Goal: Task Accomplishment & Management: Manage account settings

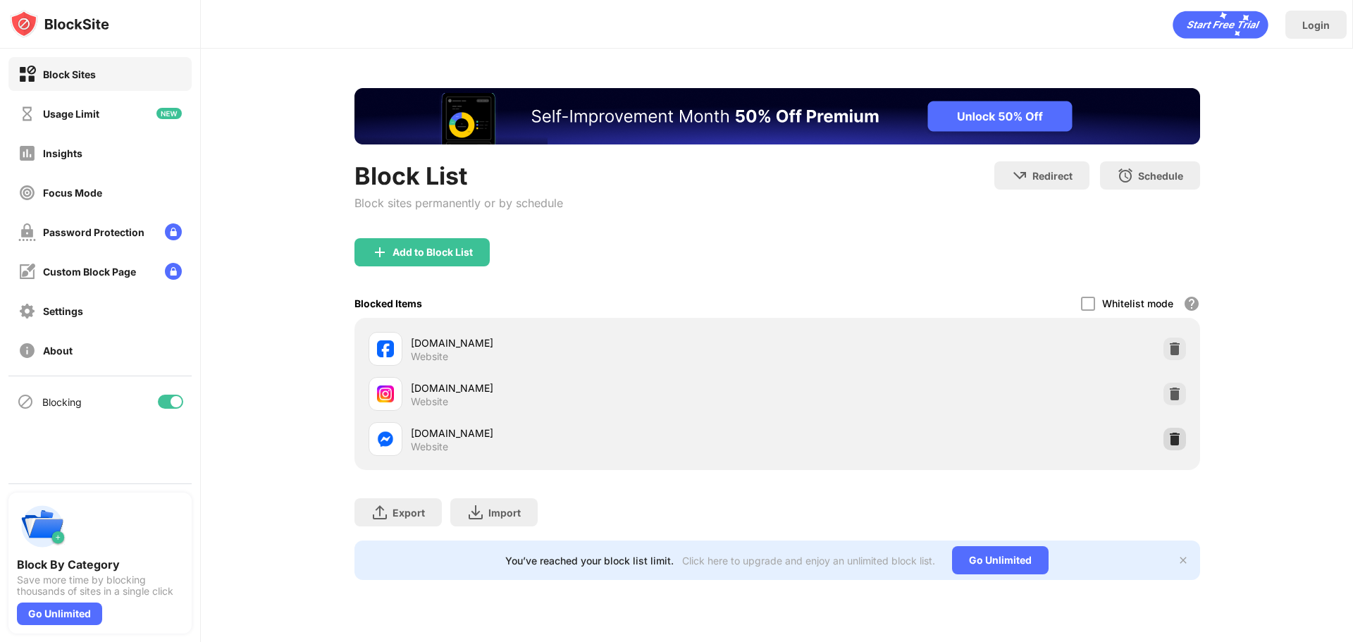
click at [1174, 441] on img at bounding box center [1175, 439] width 14 height 14
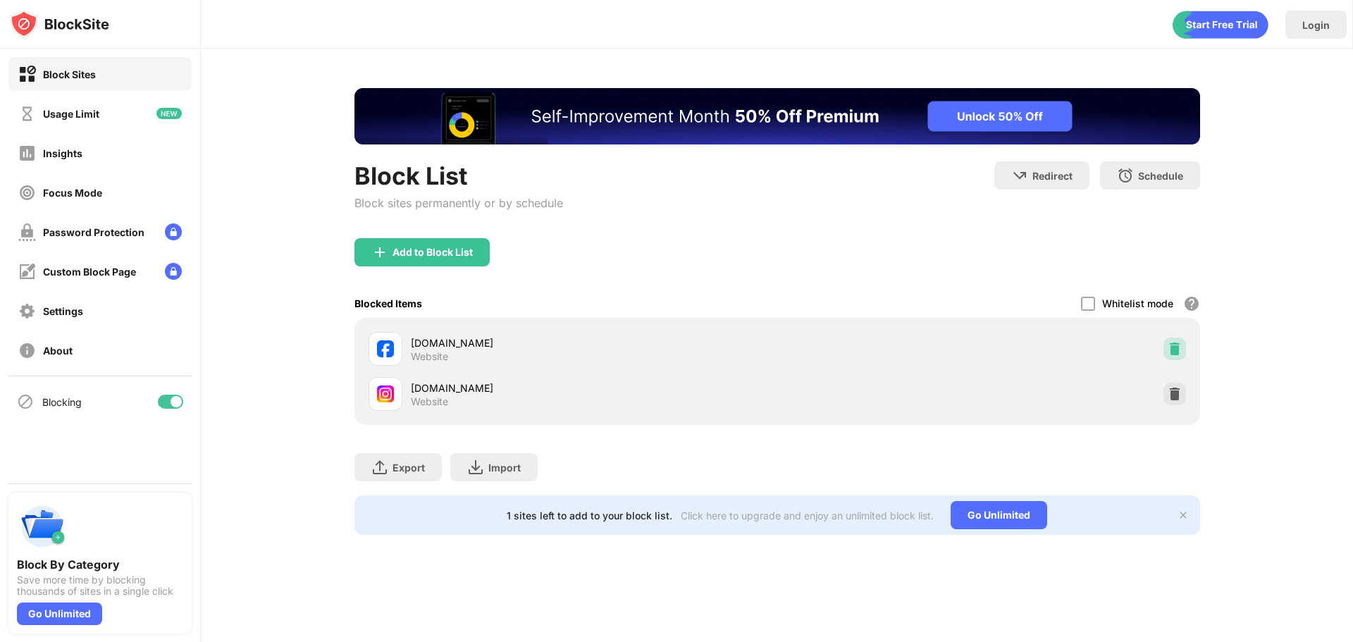
click at [1170, 350] on img at bounding box center [1175, 349] width 14 height 14
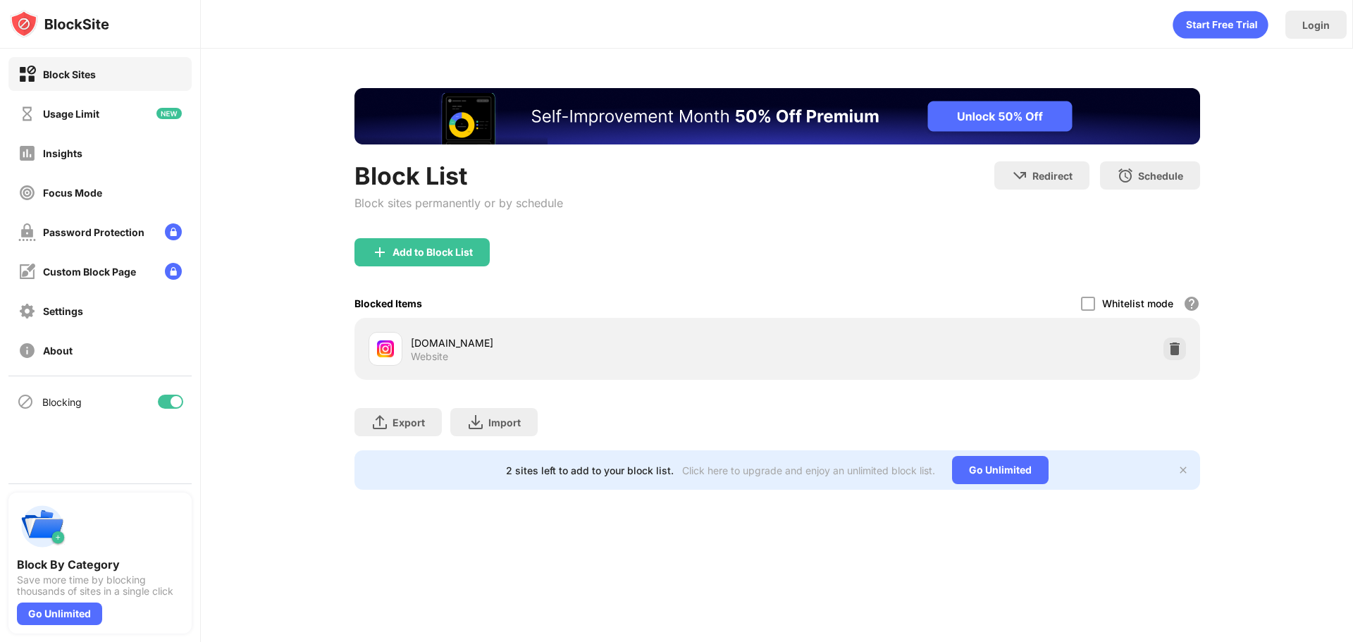
click at [1164, 358] on div "instagram.com Website" at bounding box center [777, 348] width 829 height 45
click at [1168, 352] on img at bounding box center [1175, 349] width 14 height 14
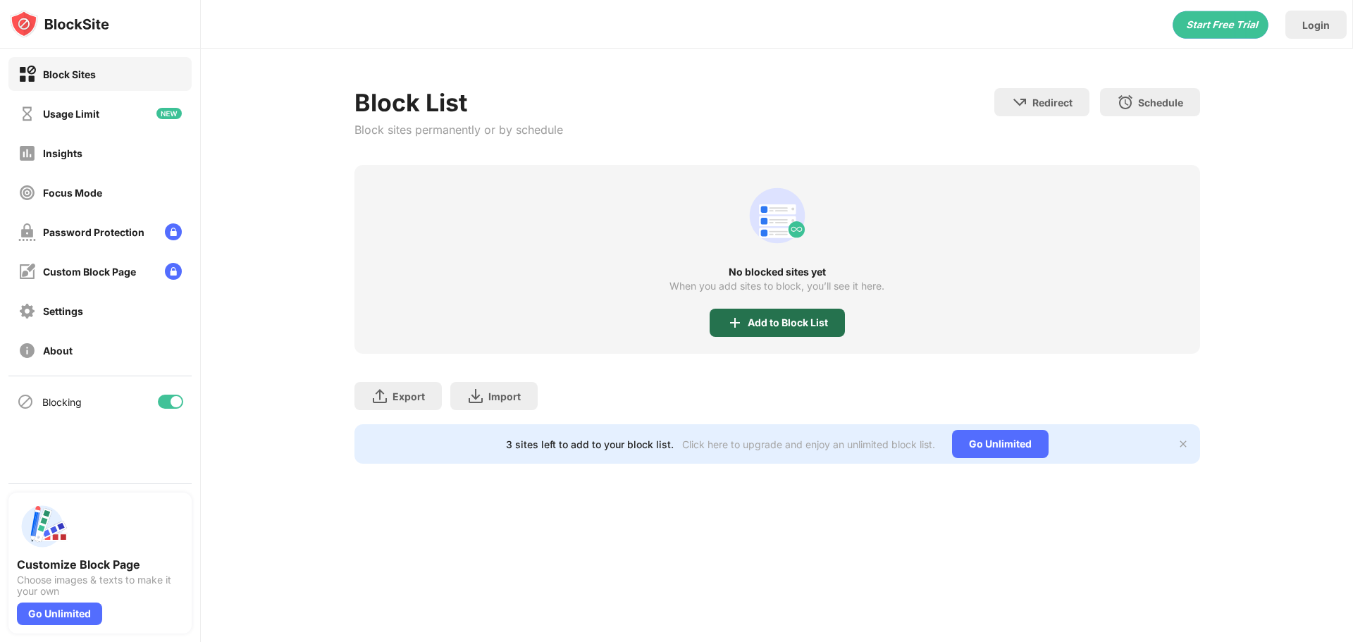
click at [786, 326] on div "Add to Block List" at bounding box center [788, 322] width 80 height 11
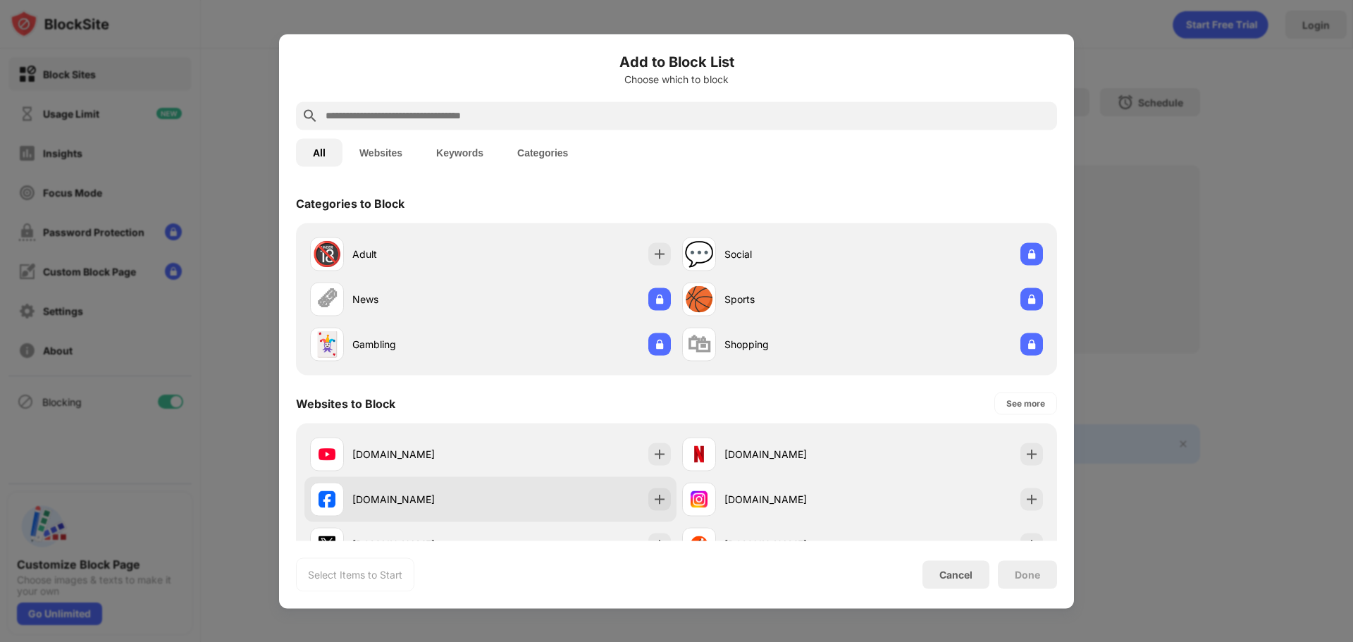
click at [528, 493] on div "[DOMAIN_NAME]" at bounding box center [490, 498] width 372 height 45
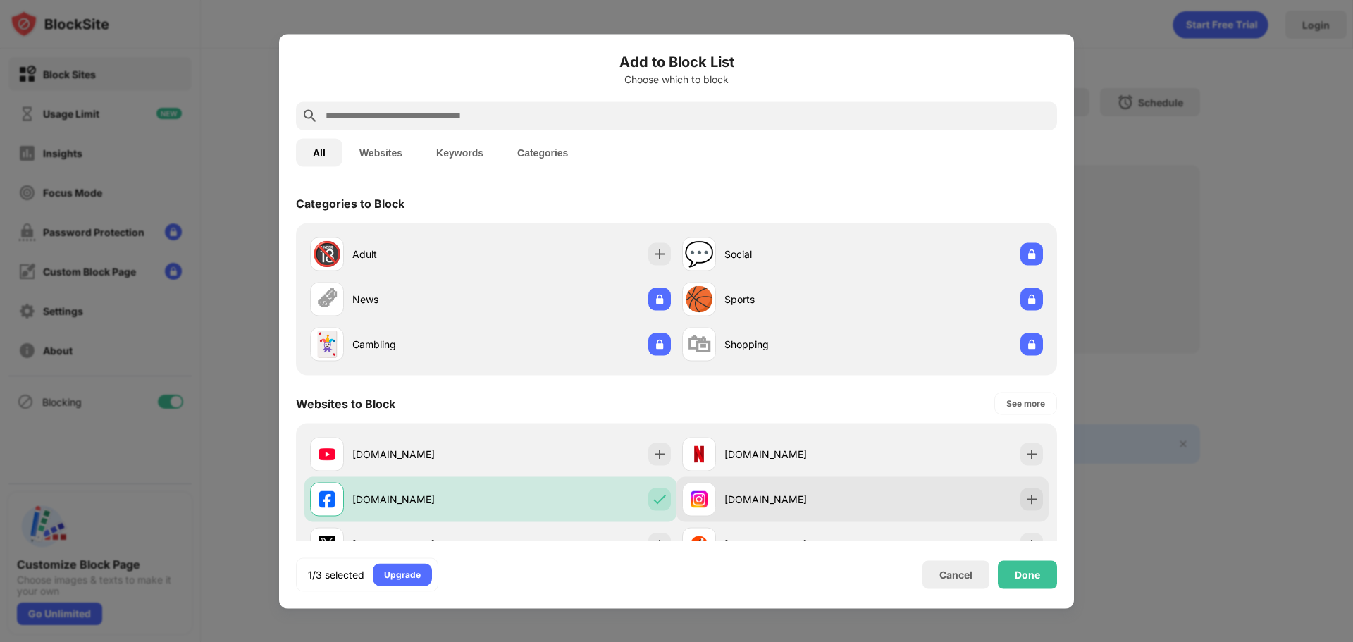
click at [785, 491] on div "[DOMAIN_NAME]" at bounding box center [772, 499] width 180 height 34
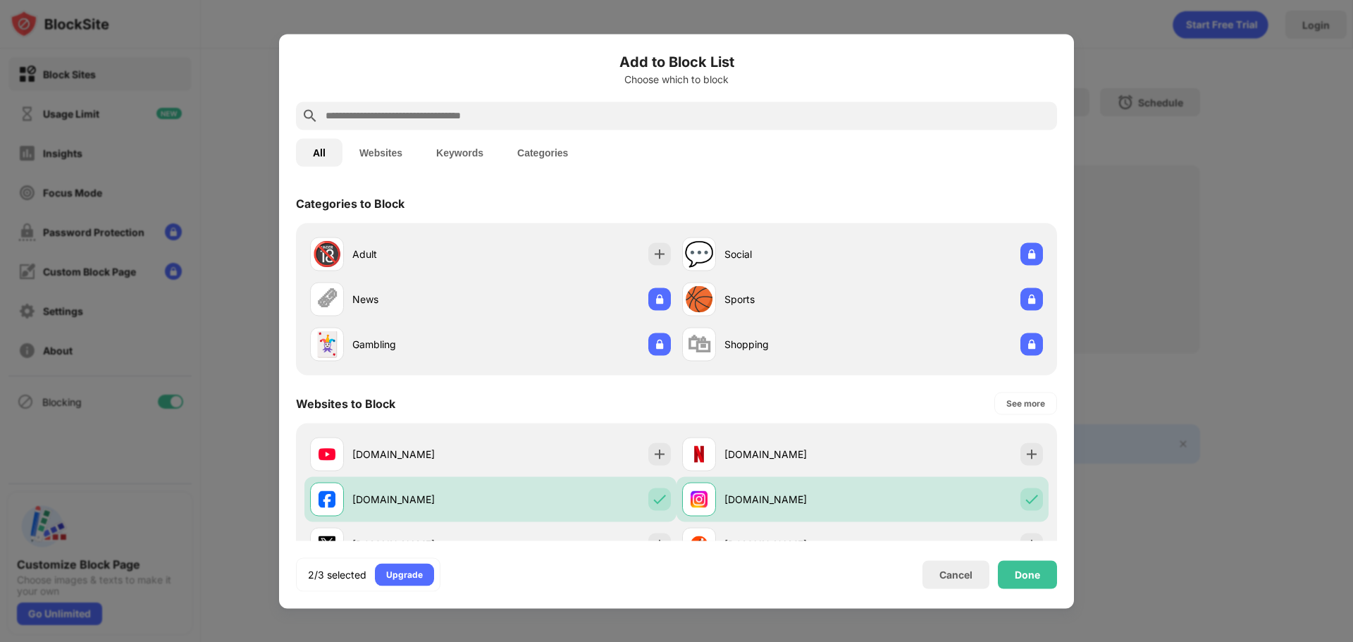
click at [431, 121] on input "text" at bounding box center [687, 115] width 727 height 17
paste input "*"
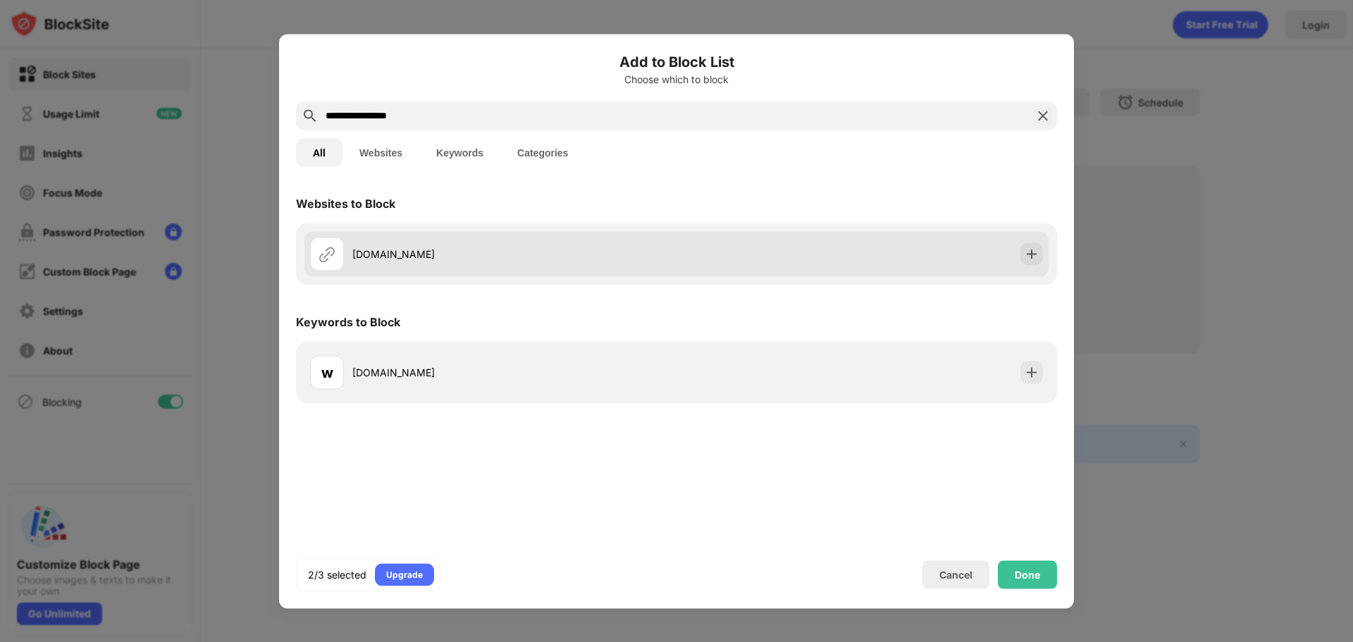
type input "**********"
click at [497, 254] on div "[DOMAIN_NAME]" at bounding box center [514, 254] width 324 height 15
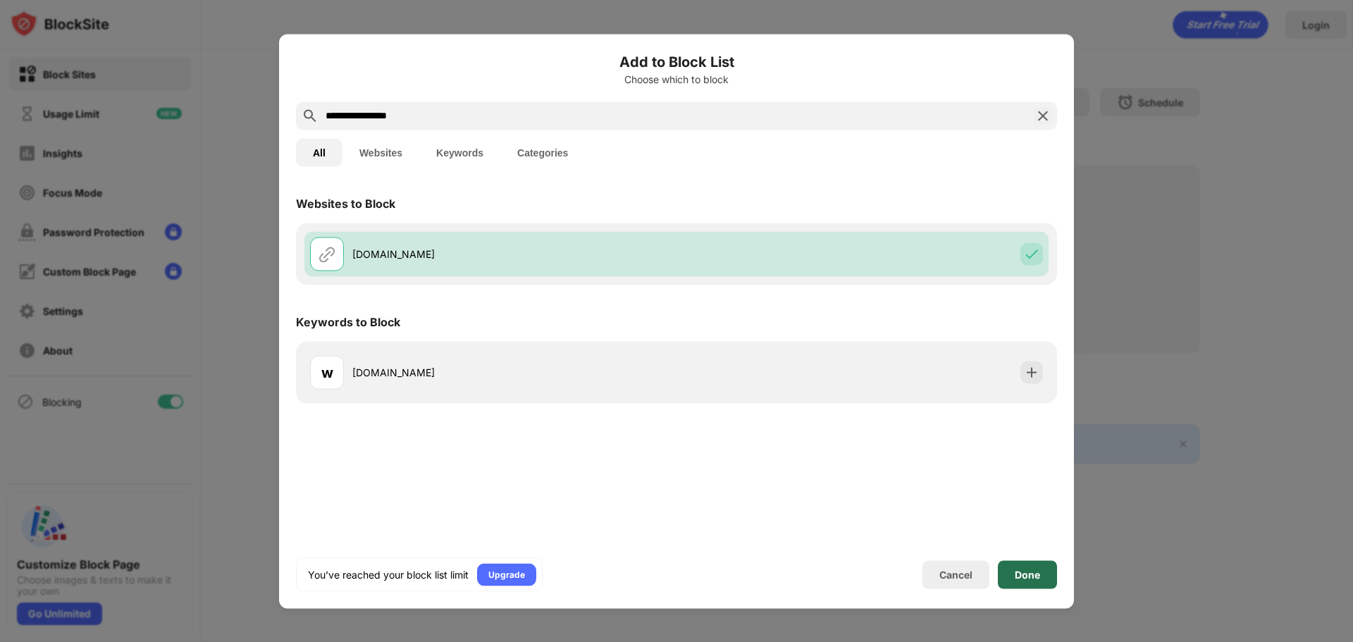
click at [1016, 582] on div "Done" at bounding box center [1027, 574] width 59 height 28
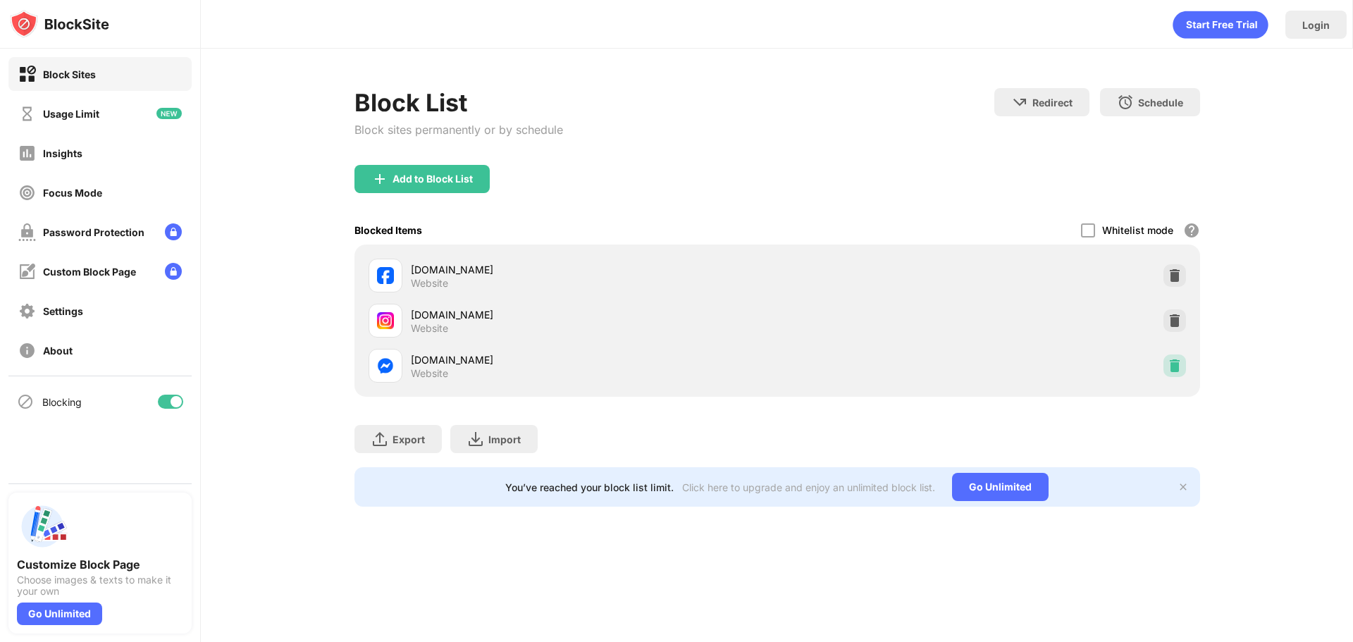
click at [1176, 359] on img at bounding box center [1175, 366] width 14 height 14
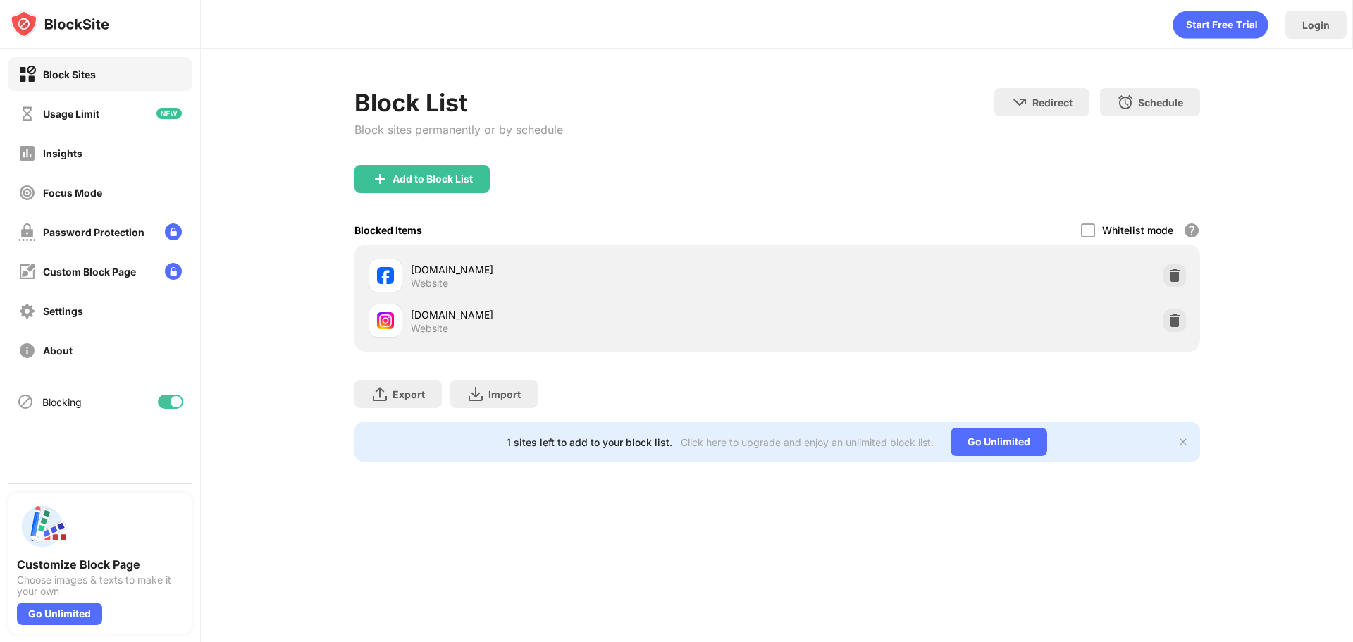
click at [464, 168] on div "Add to Block List" at bounding box center [422, 179] width 135 height 28
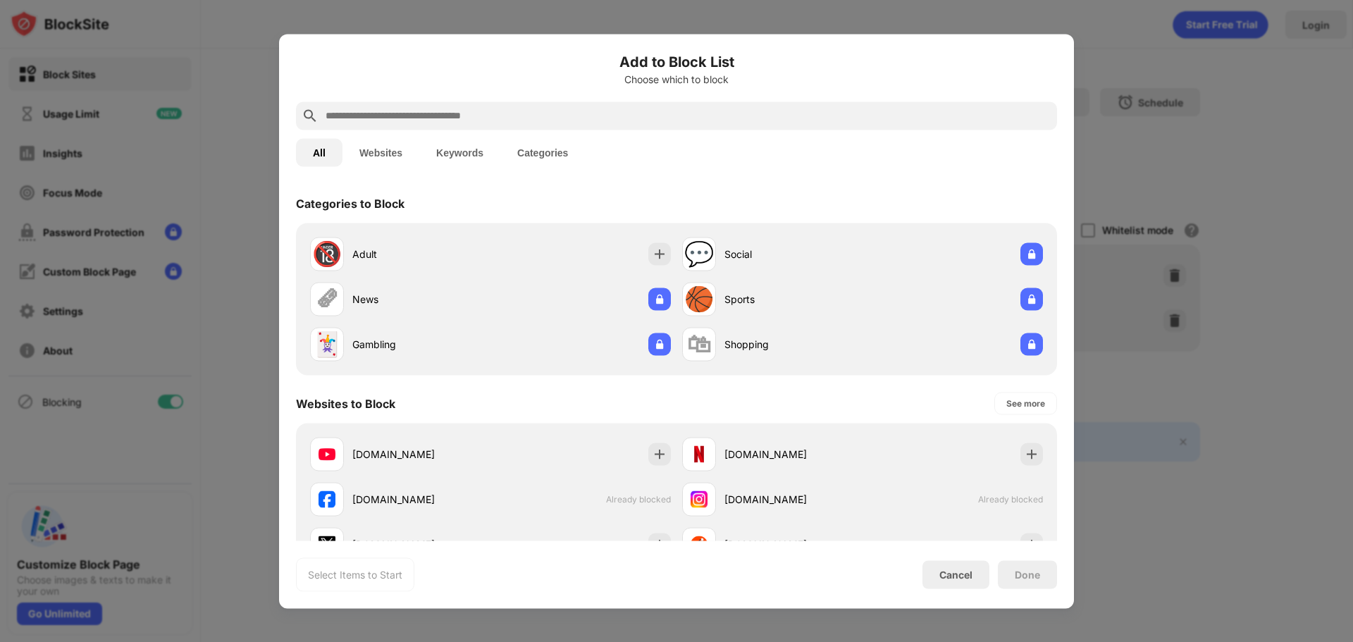
click at [482, 114] on input "text" at bounding box center [687, 115] width 727 height 17
drag, startPoint x: 488, startPoint y: 128, endPoint x: 471, endPoint y: 116, distance: 21.3
paste input "*"
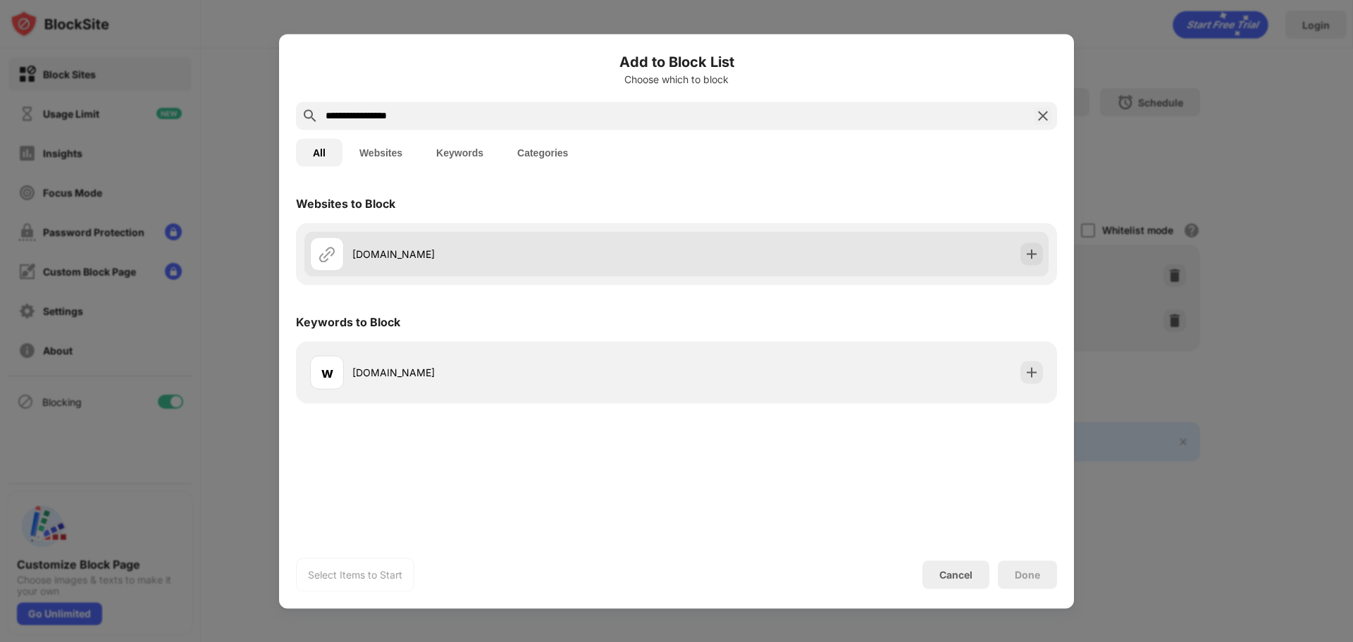
type input "**********"
click at [519, 265] on div "[DOMAIN_NAME]" at bounding box center [493, 254] width 367 height 34
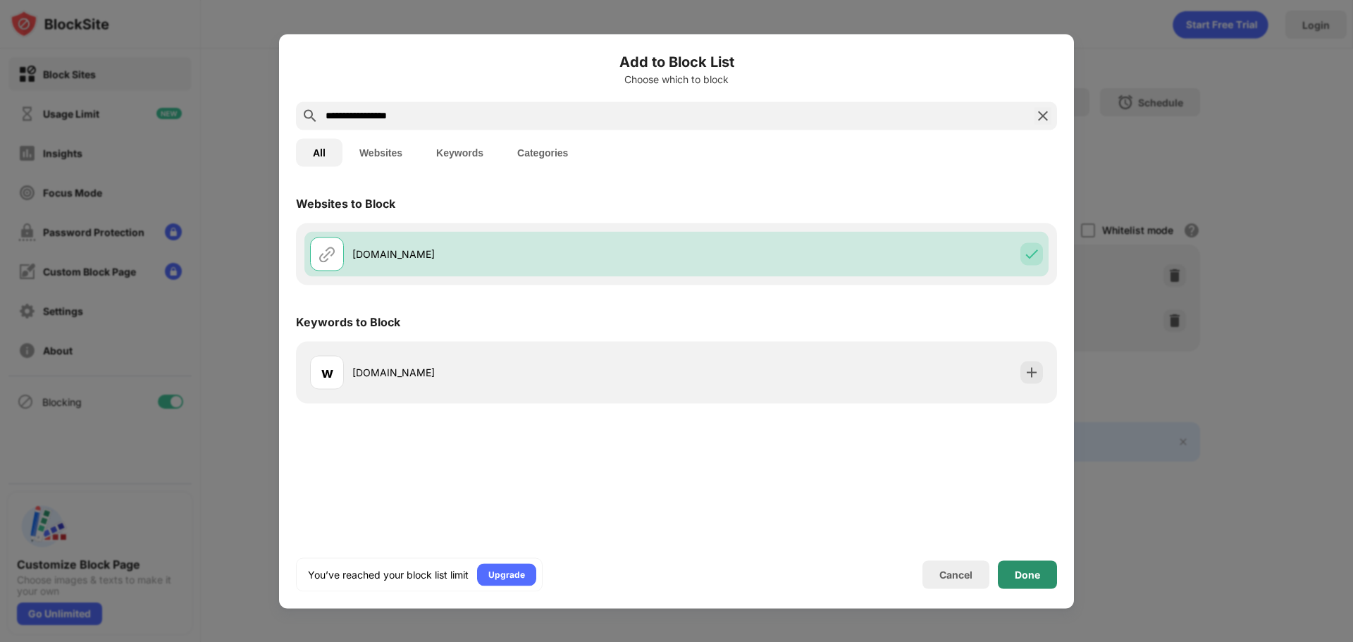
click at [1018, 570] on div "Done" at bounding box center [1027, 574] width 25 height 11
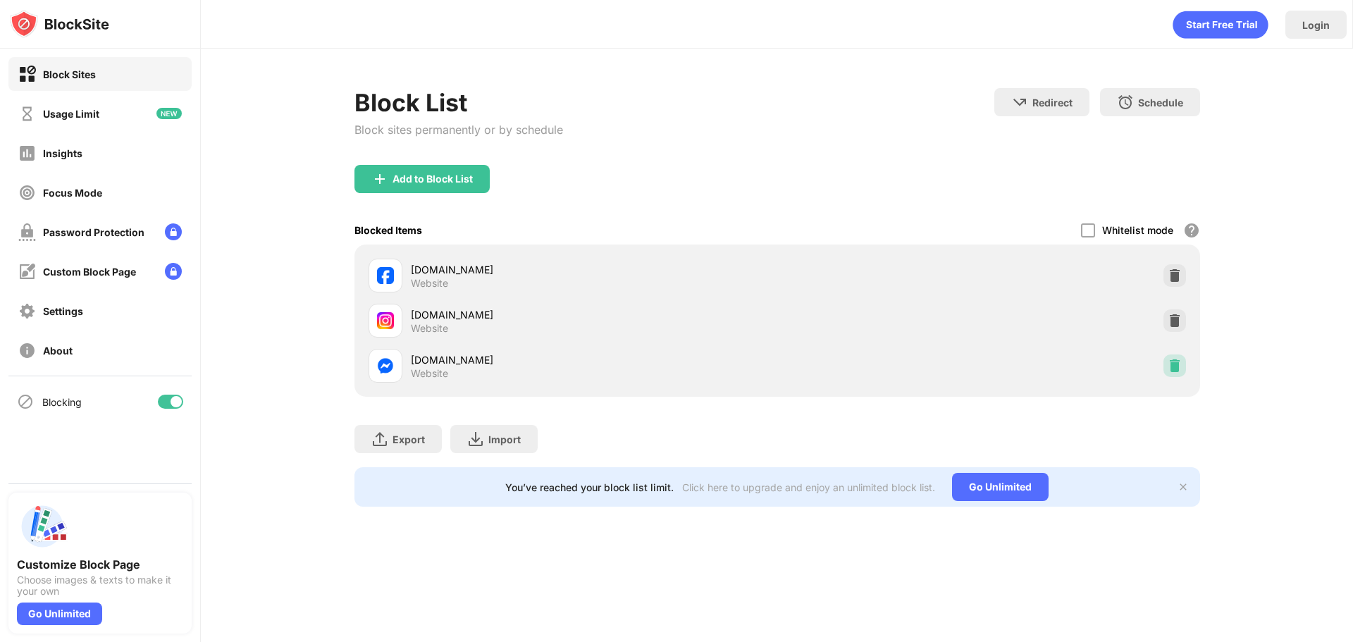
click at [1166, 363] on div at bounding box center [1175, 366] width 23 height 23
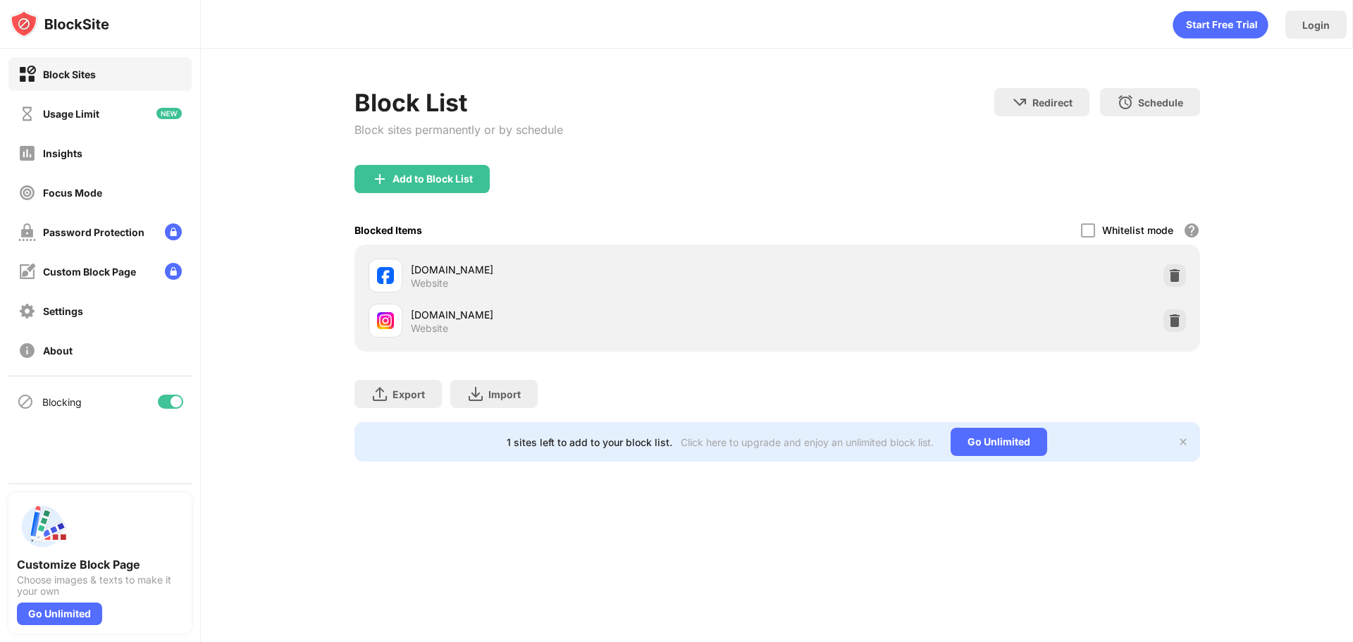
click at [1180, 324] on img at bounding box center [1175, 321] width 14 height 14
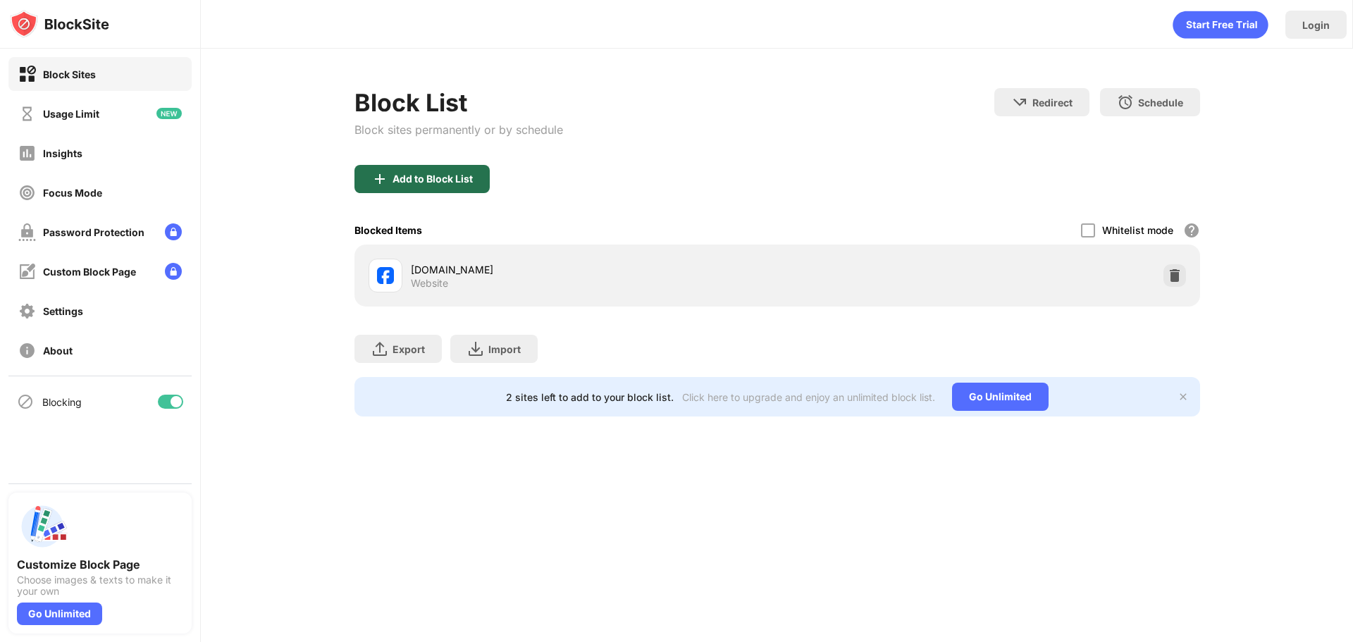
click at [441, 170] on div "Add to Block List" at bounding box center [422, 179] width 135 height 28
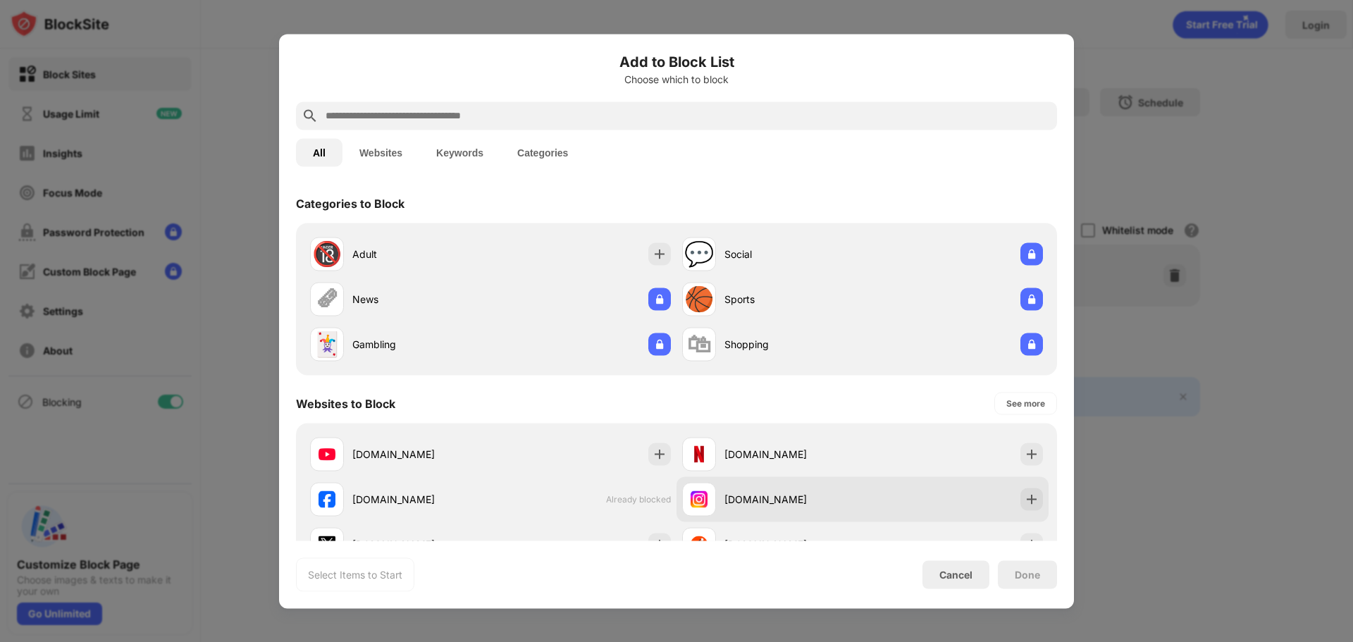
click at [749, 507] on div "[DOMAIN_NAME]" at bounding box center [772, 499] width 180 height 34
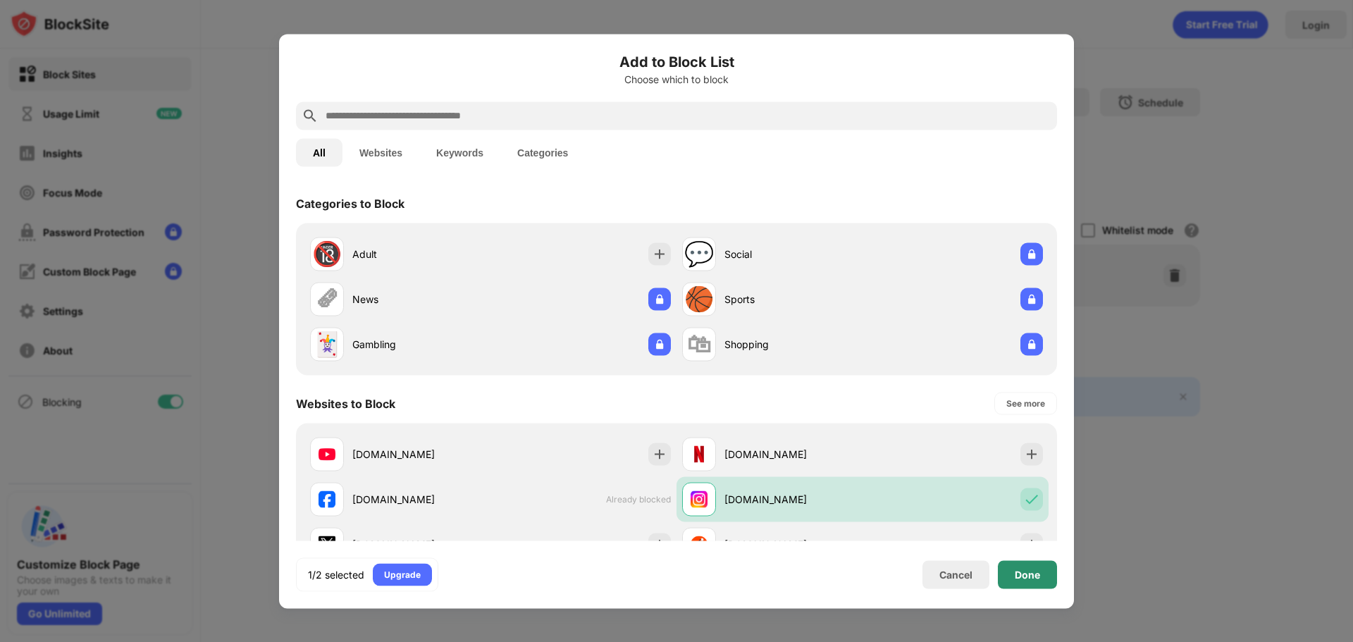
click at [1038, 582] on div "Done" at bounding box center [1027, 574] width 59 height 28
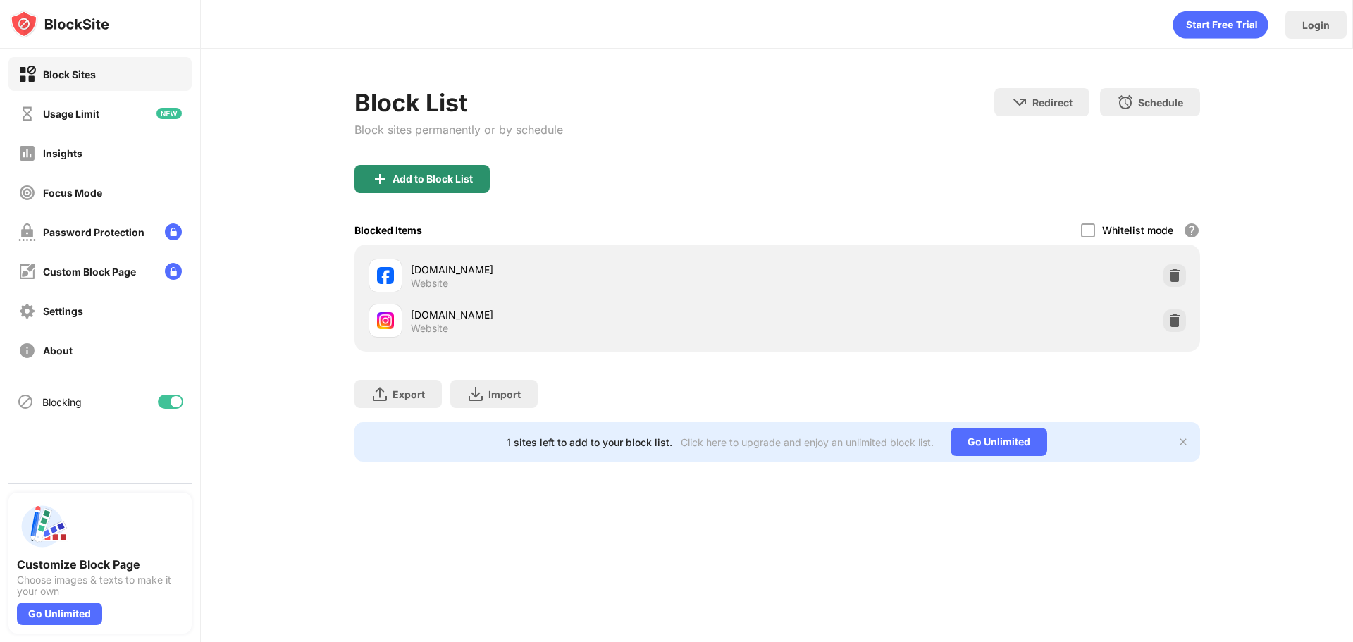
click at [399, 183] on div "Add to Block List" at bounding box center [433, 178] width 80 height 11
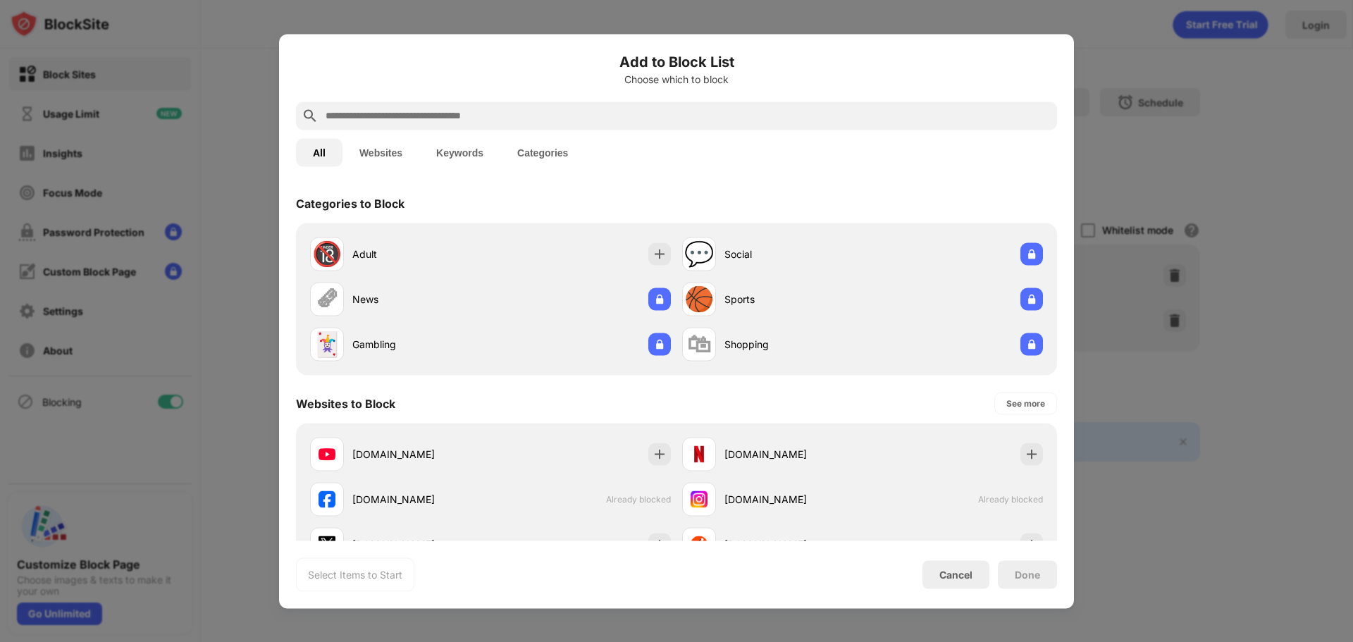
drag, startPoint x: 438, startPoint y: 86, endPoint x: 445, endPoint y: 98, distance: 13.9
click at [440, 91] on div "Add to Block List Choose which to block" at bounding box center [676, 76] width 761 height 51
click at [445, 106] on div "Add to Block List Choose which to block All Websites Keywords Categories Catego…" at bounding box center [676, 321] width 761 height 541
click at [445, 110] on input "text" at bounding box center [687, 115] width 727 height 17
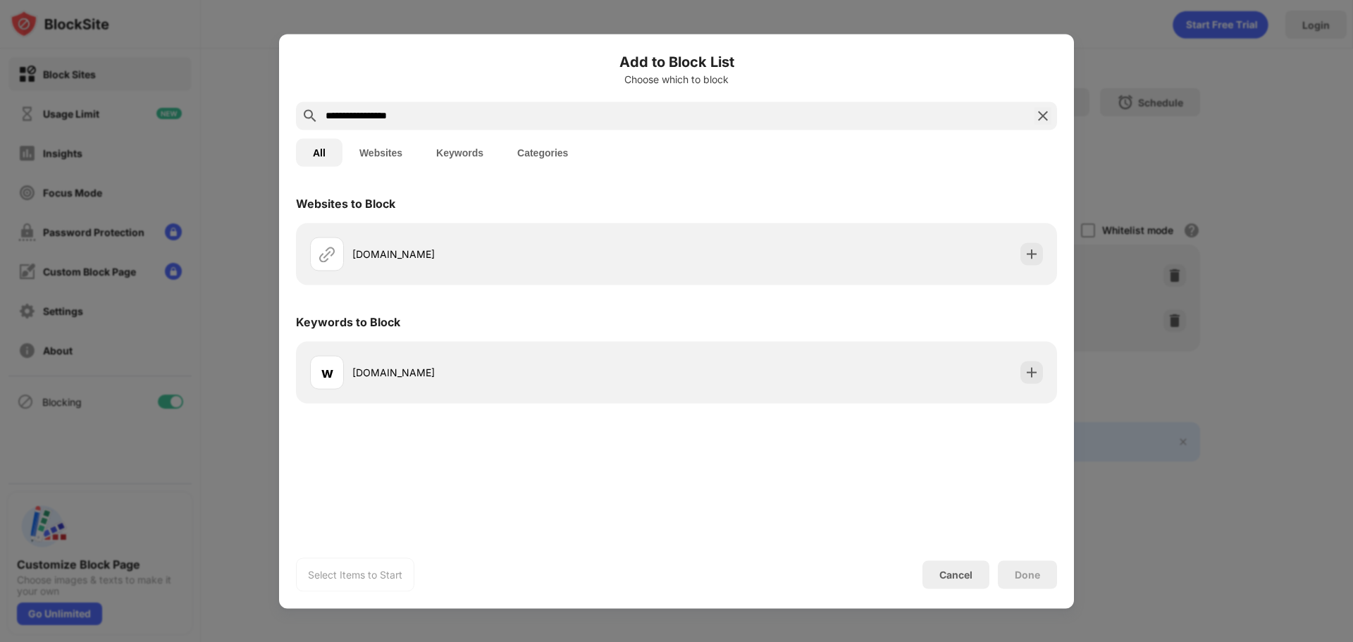
type input "**********"
click at [491, 263] on div "[DOMAIN_NAME]" at bounding box center [493, 254] width 367 height 34
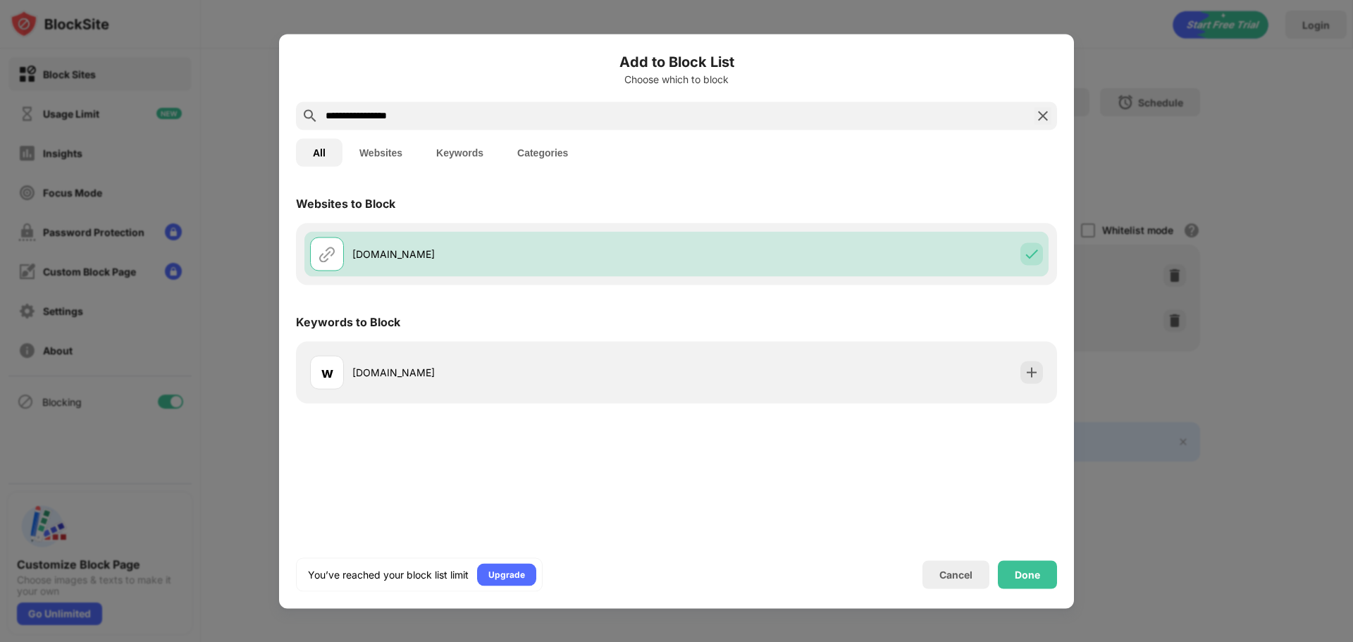
click at [1023, 567] on div "Done" at bounding box center [1027, 574] width 59 height 28
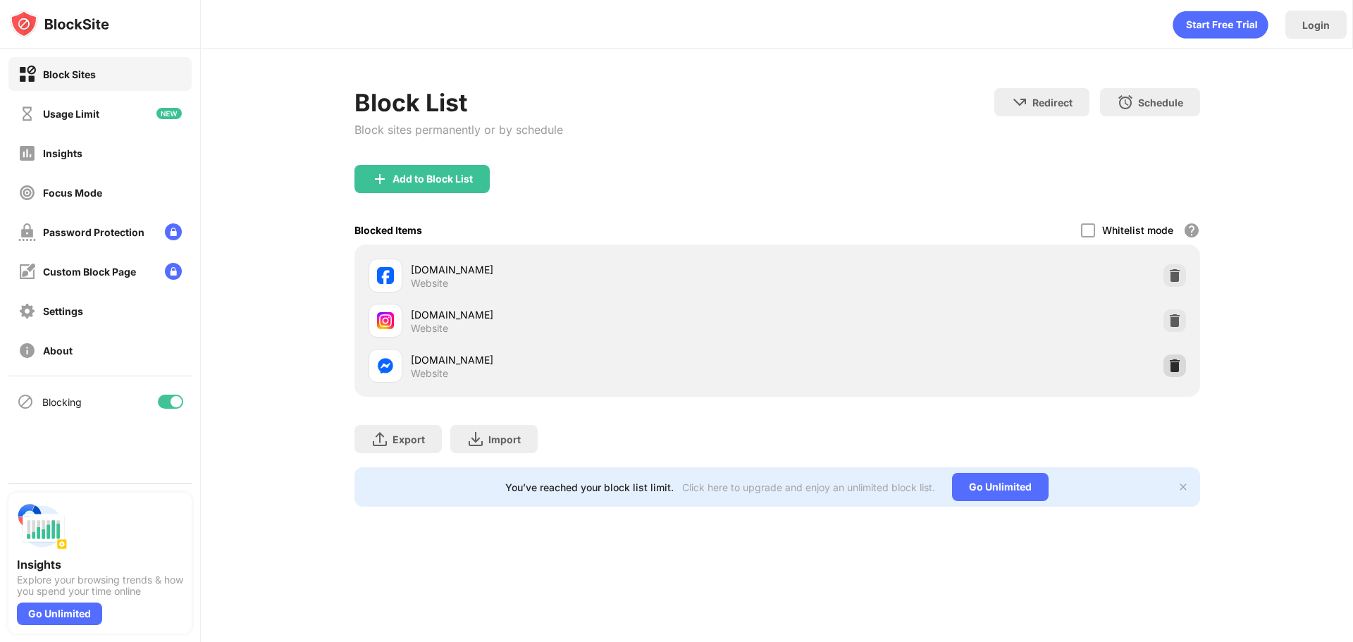
drag, startPoint x: 0, startPoint y: 0, endPoint x: 1173, endPoint y: 372, distance: 1230.5
click at [1169, 372] on img at bounding box center [1175, 366] width 14 height 14
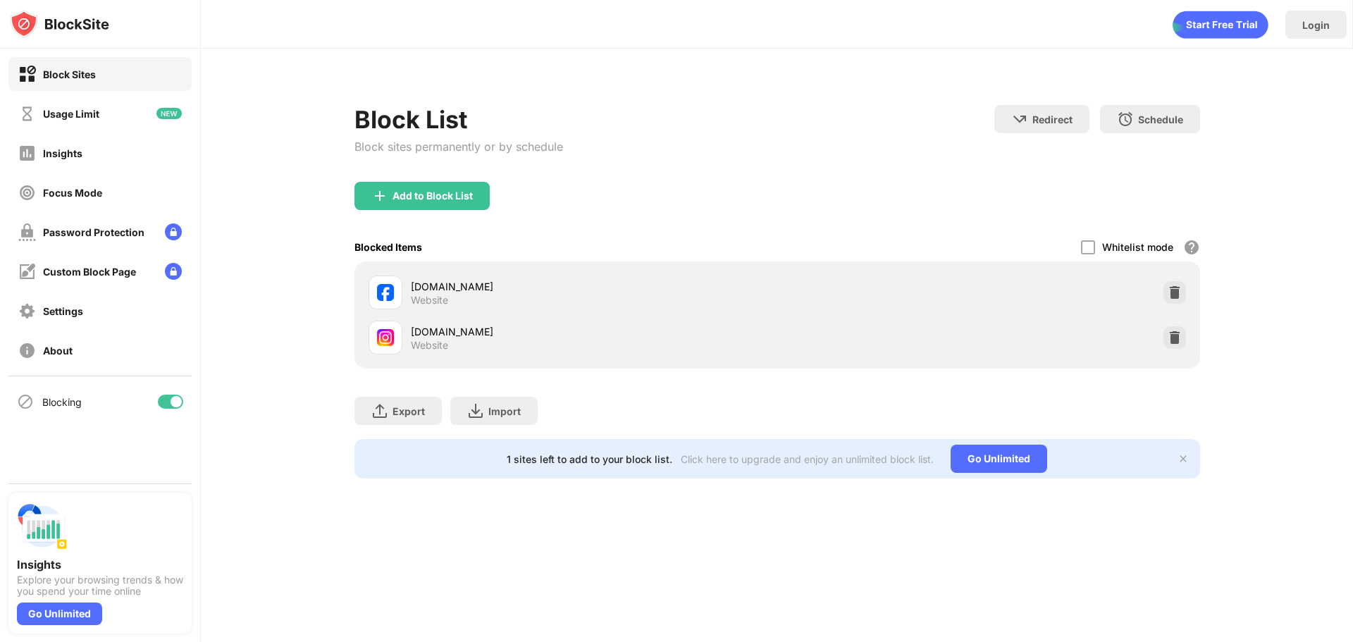
click at [407, 188] on div "Add to Block List" at bounding box center [422, 196] width 135 height 28
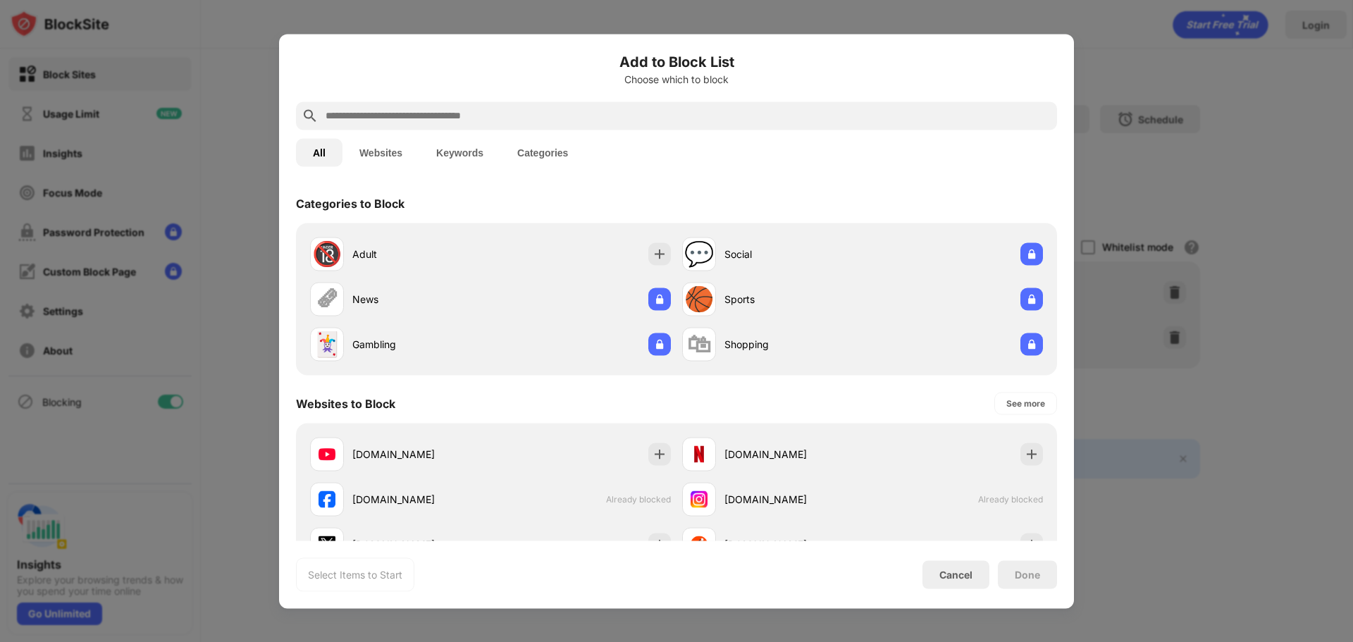
click at [447, 116] on input "text" at bounding box center [687, 115] width 727 height 17
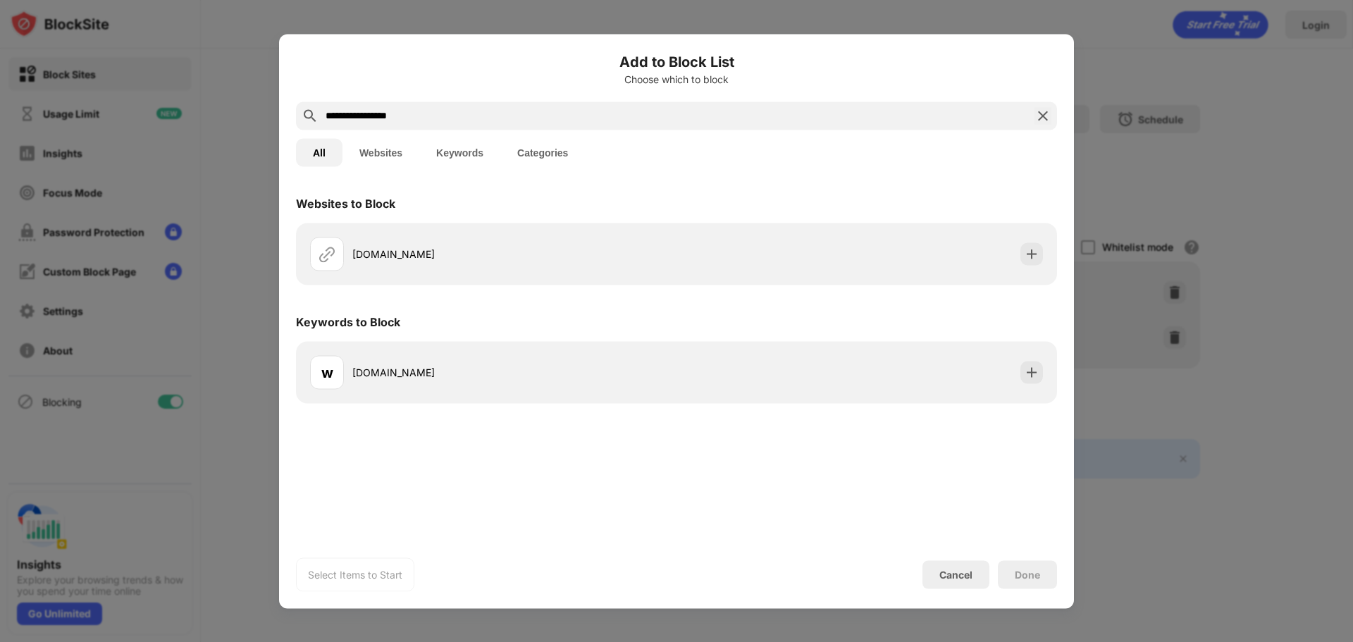
type input "**********"
click at [550, 262] on div "[DOMAIN_NAME]" at bounding box center [493, 254] width 367 height 34
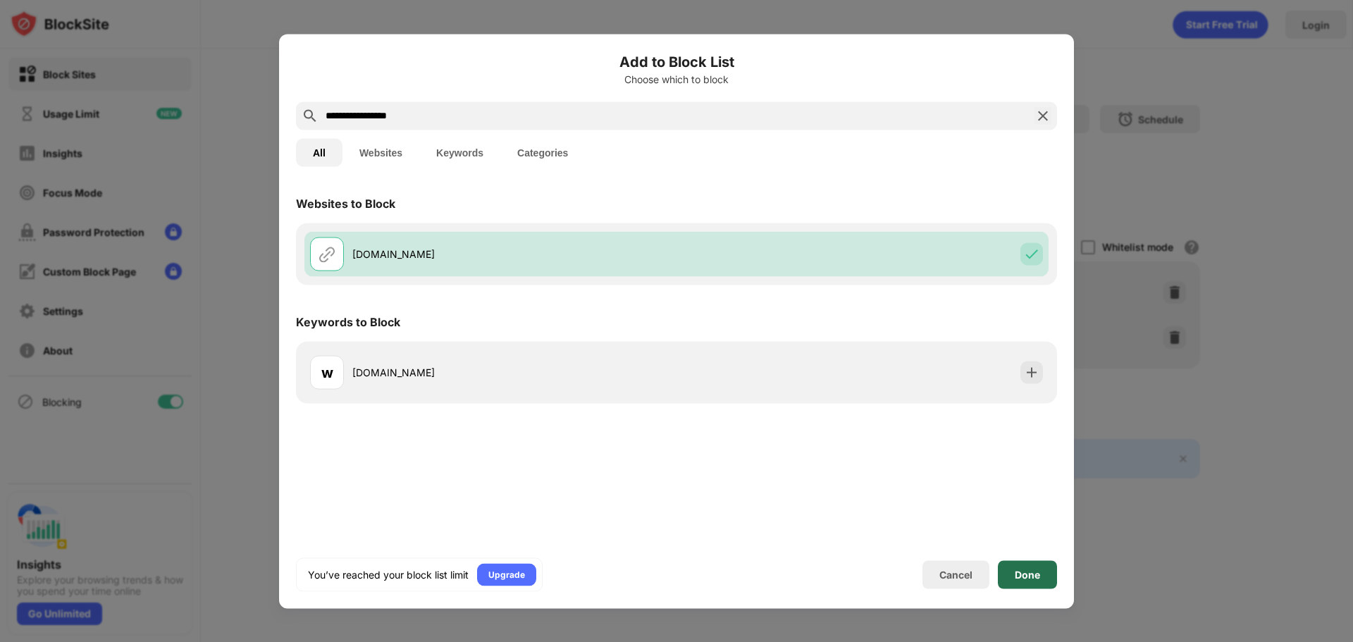
click at [1031, 574] on div "Done" at bounding box center [1027, 574] width 25 height 11
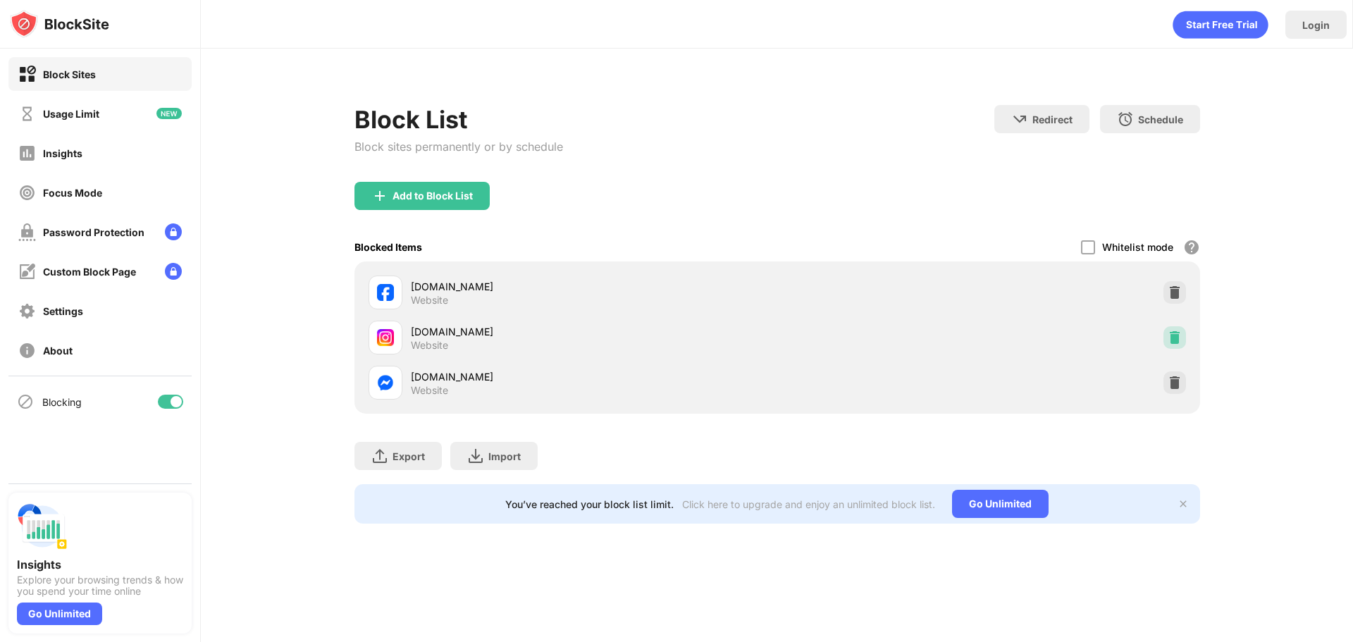
click at [1180, 338] on img at bounding box center [1175, 338] width 14 height 14
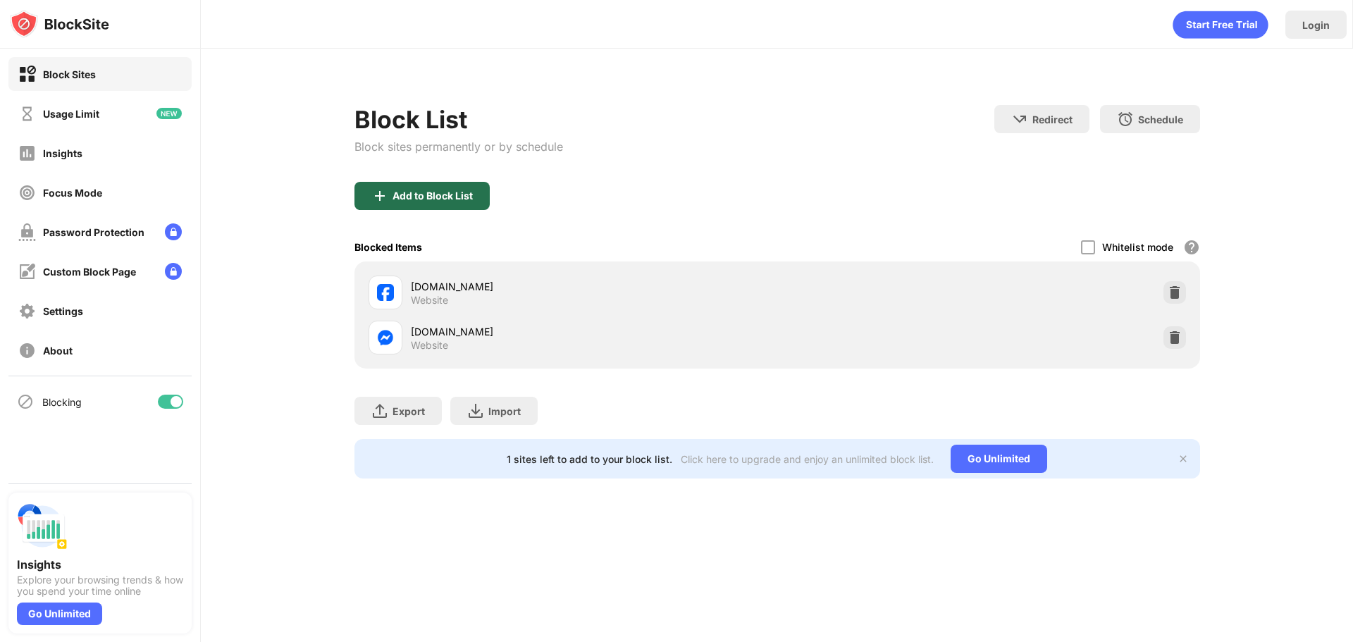
click at [448, 191] on div "Add to Block List" at bounding box center [433, 195] width 80 height 11
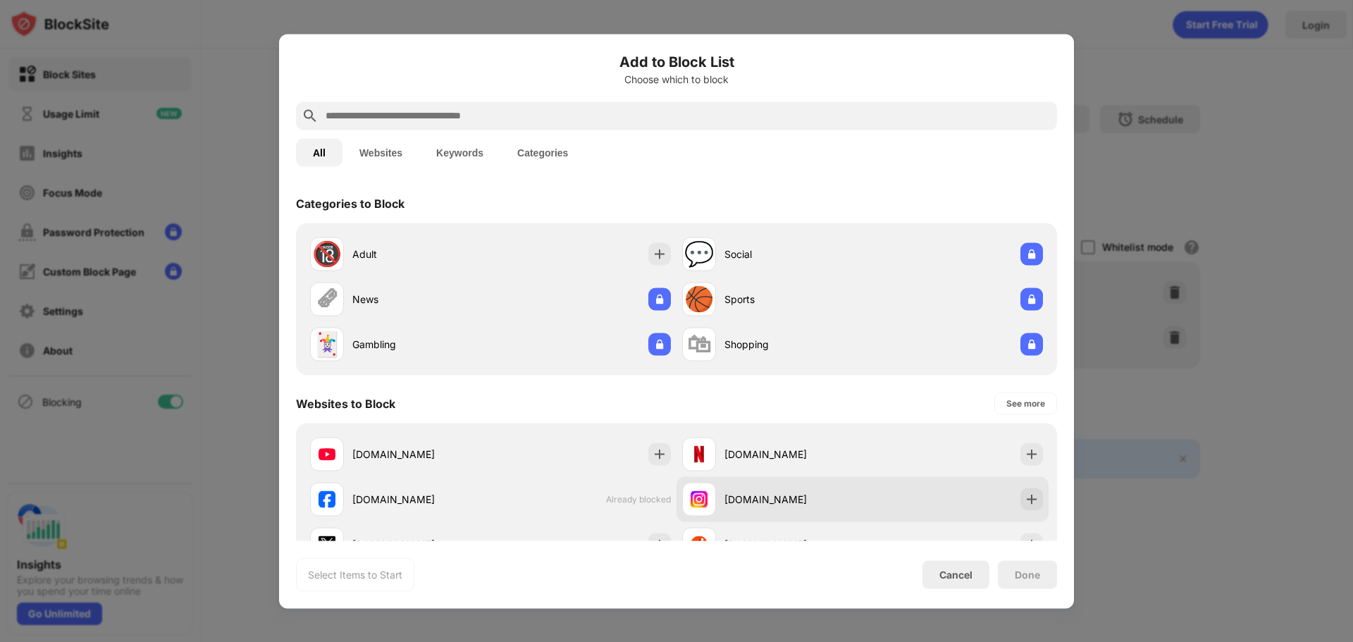
click at [861, 500] on div "[DOMAIN_NAME]" at bounding box center [863, 498] width 372 height 45
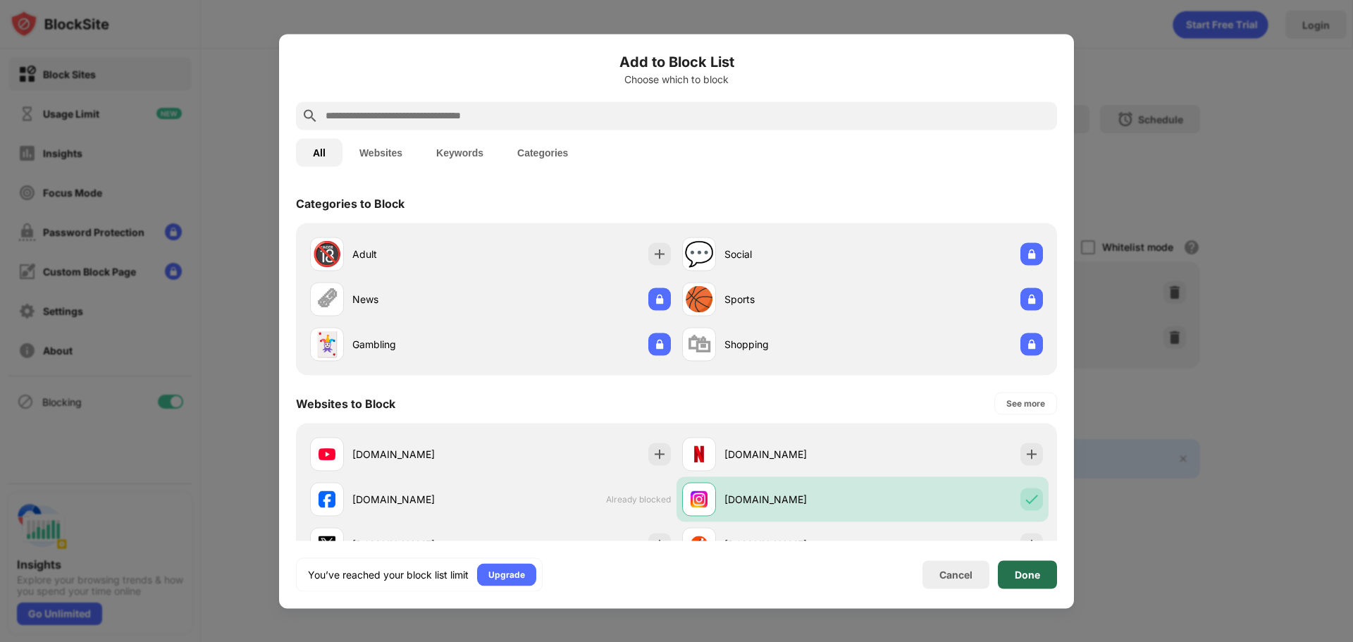
click at [1032, 580] on div "Done" at bounding box center [1027, 574] width 59 height 28
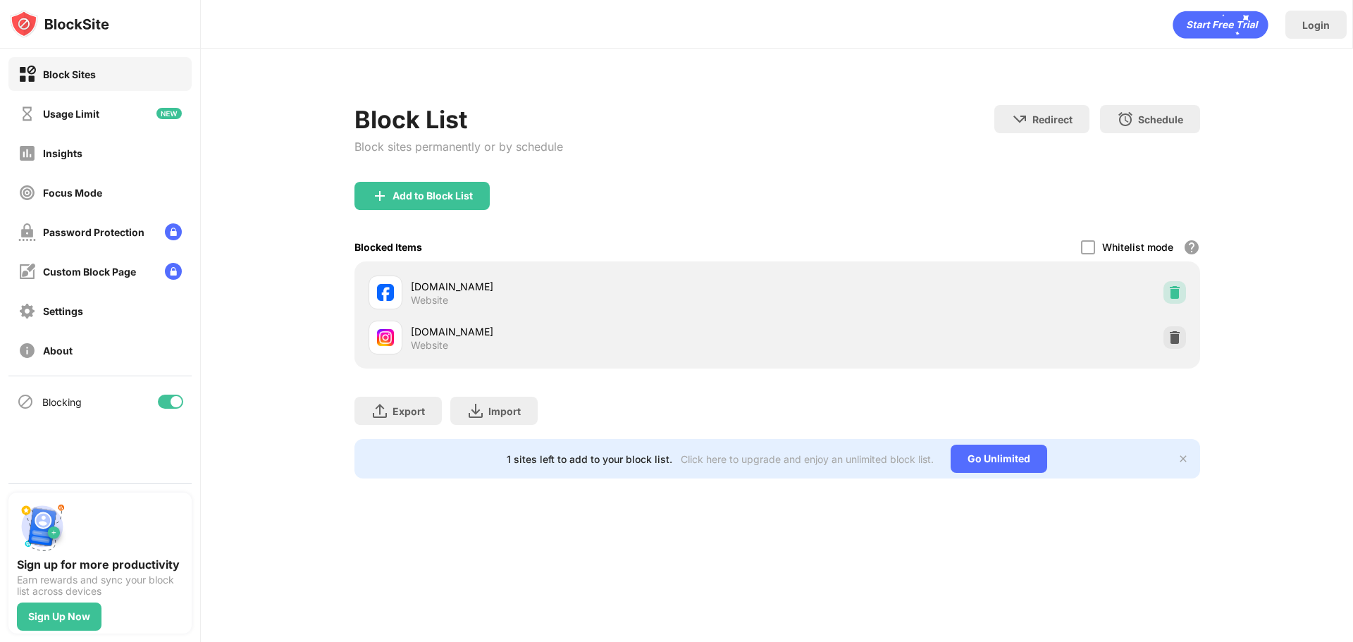
click at [1179, 292] on img at bounding box center [1175, 292] width 14 height 14
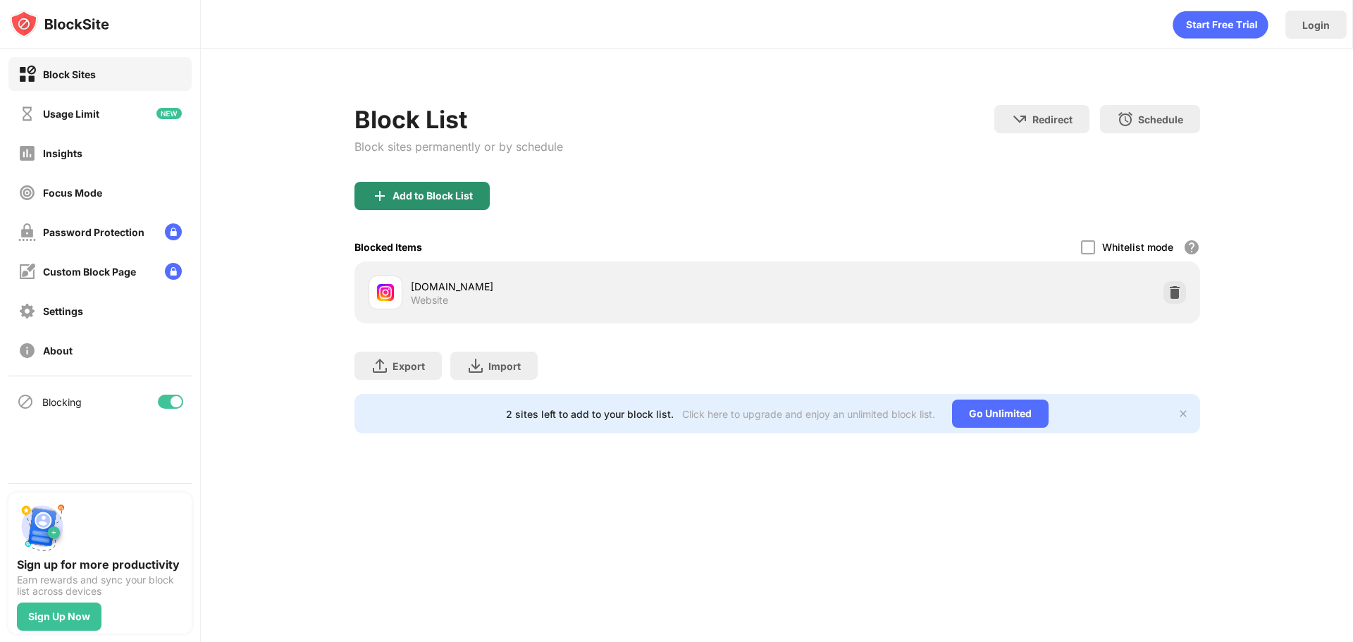
click at [479, 203] on div "Add to Block List" at bounding box center [422, 196] width 135 height 28
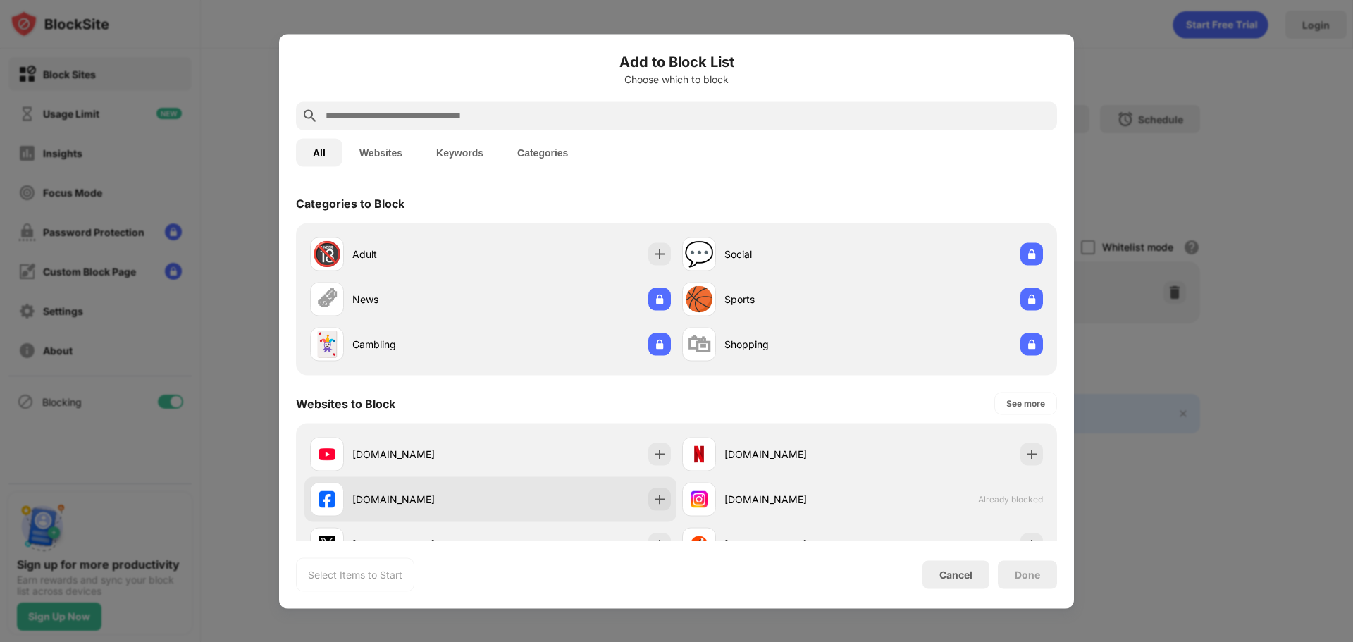
click at [550, 477] on div "[DOMAIN_NAME]" at bounding box center [490, 498] width 372 height 45
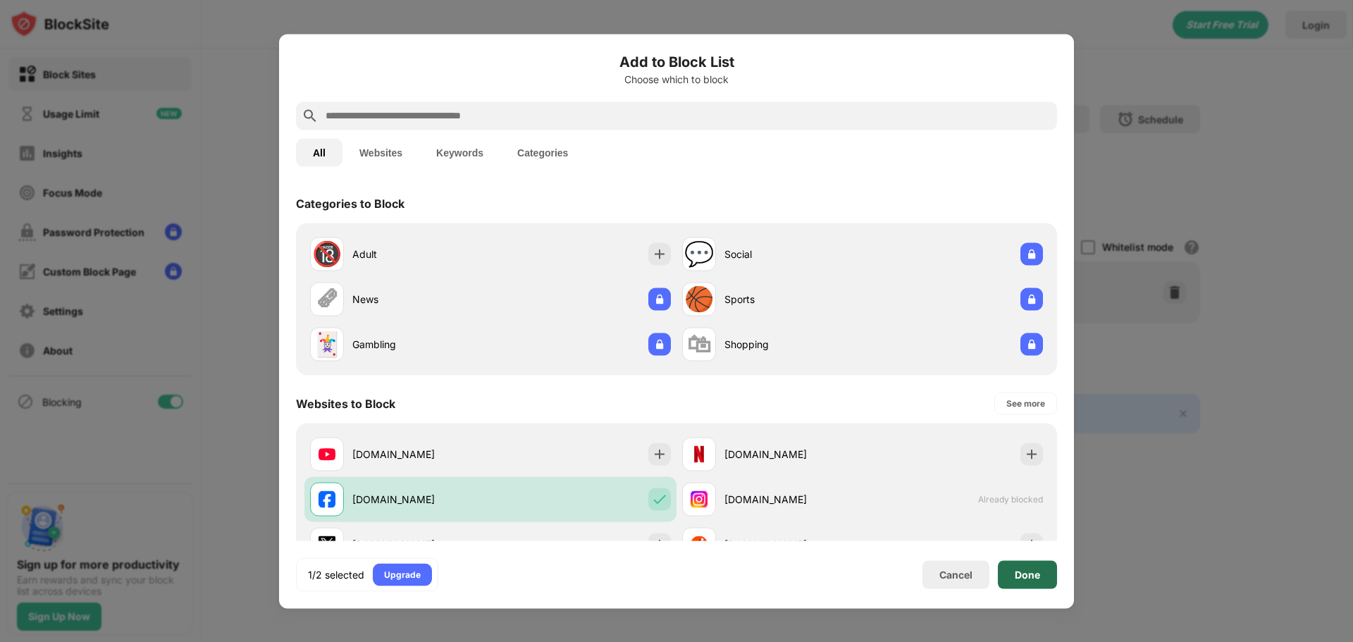
click at [1032, 584] on div "Done" at bounding box center [1027, 574] width 59 height 28
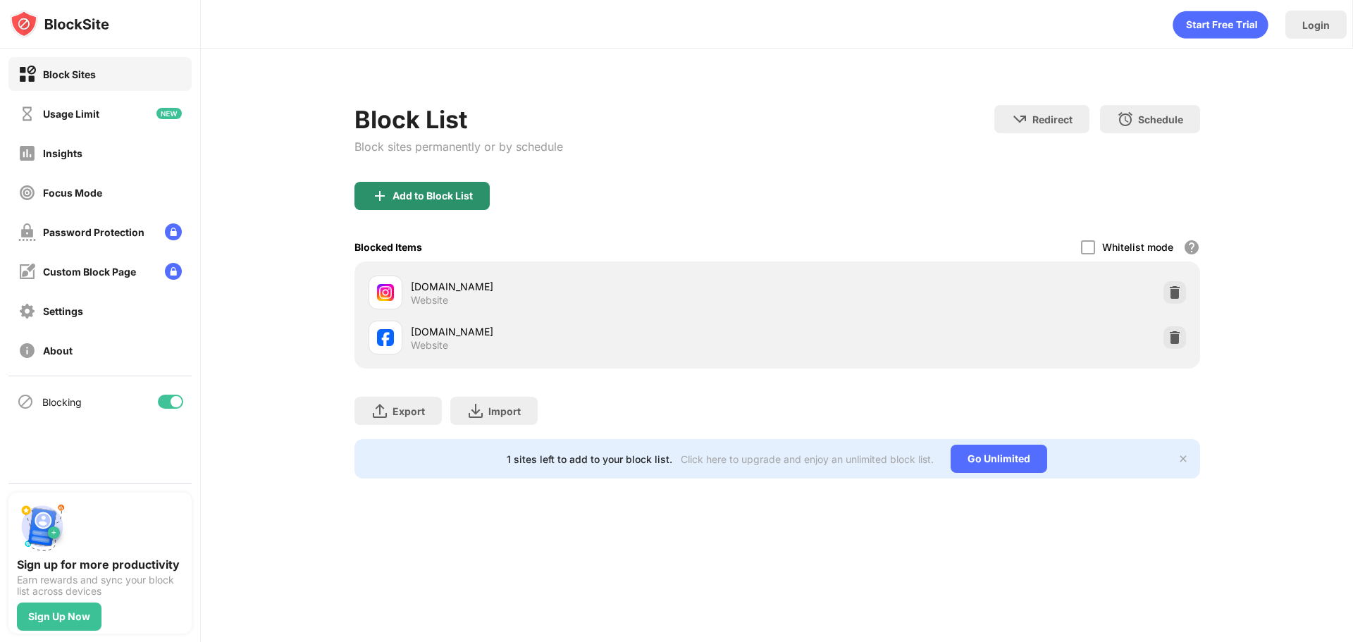
drag, startPoint x: 409, startPoint y: 183, endPoint x: 417, endPoint y: 189, distance: 10.2
click at [417, 189] on div "Add to Block List" at bounding box center [422, 196] width 135 height 28
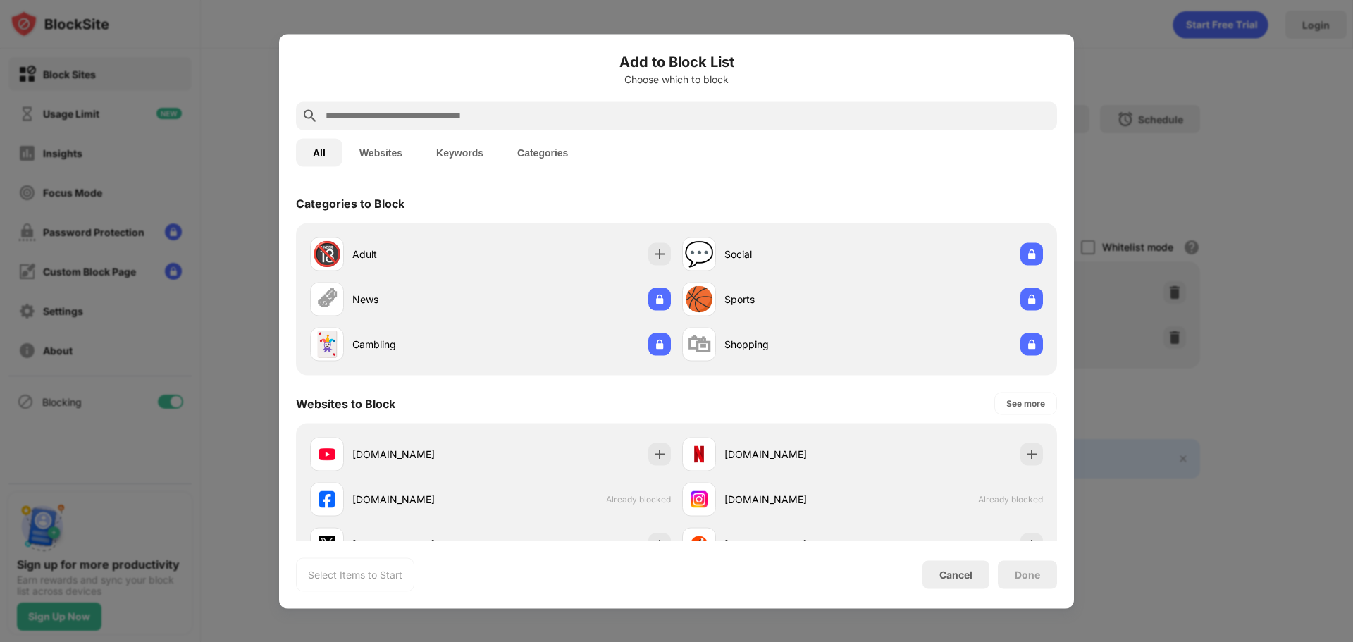
drag, startPoint x: 465, startPoint y: 134, endPoint x: 456, endPoint y: 128, distance: 10.6
click at [456, 128] on div "Add to Block List Choose which to block All Websites Keywords Categories Catego…" at bounding box center [676, 321] width 761 height 541
click at [448, 122] on input "text" at bounding box center [687, 115] width 727 height 17
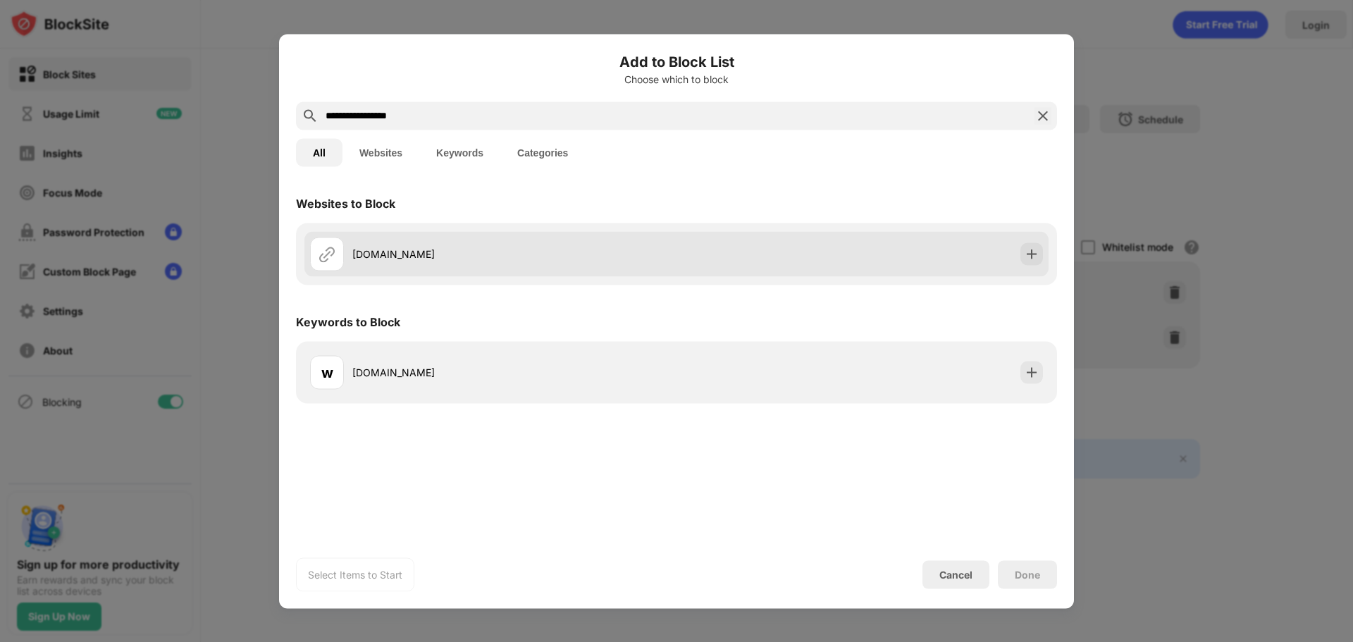
type input "**********"
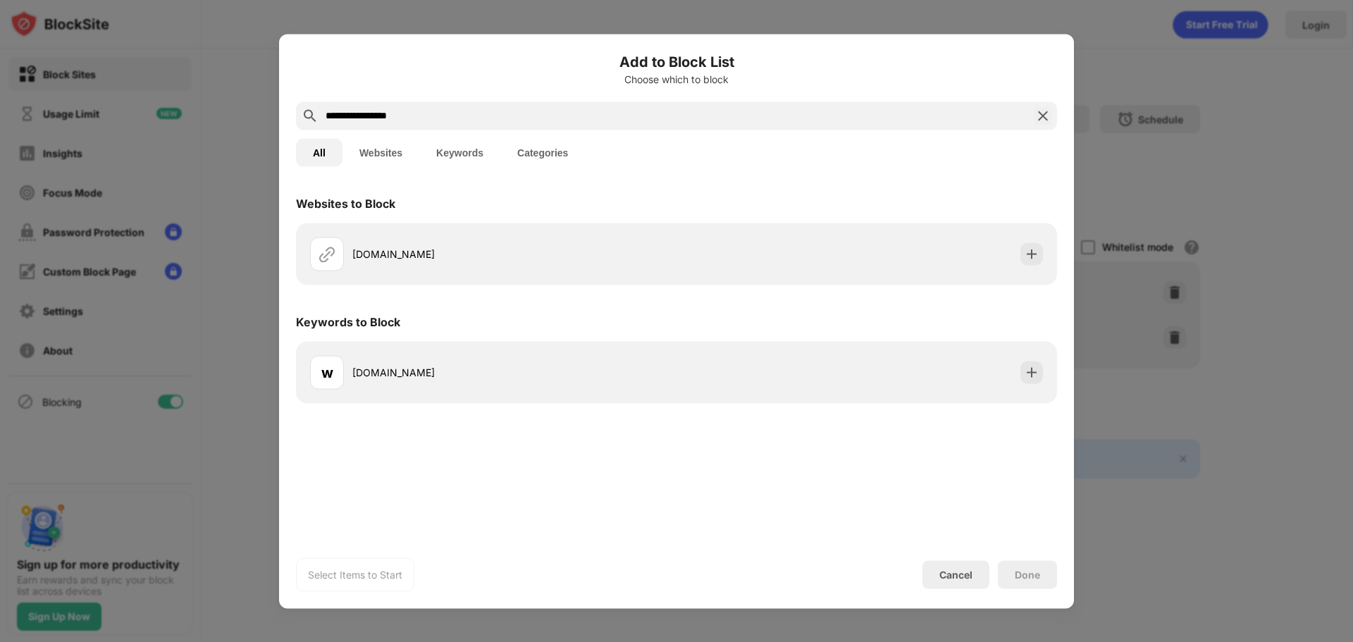
drag, startPoint x: 496, startPoint y: 253, endPoint x: 626, endPoint y: 302, distance: 138.5
click at [497, 253] on div "[DOMAIN_NAME]" at bounding box center [514, 254] width 324 height 15
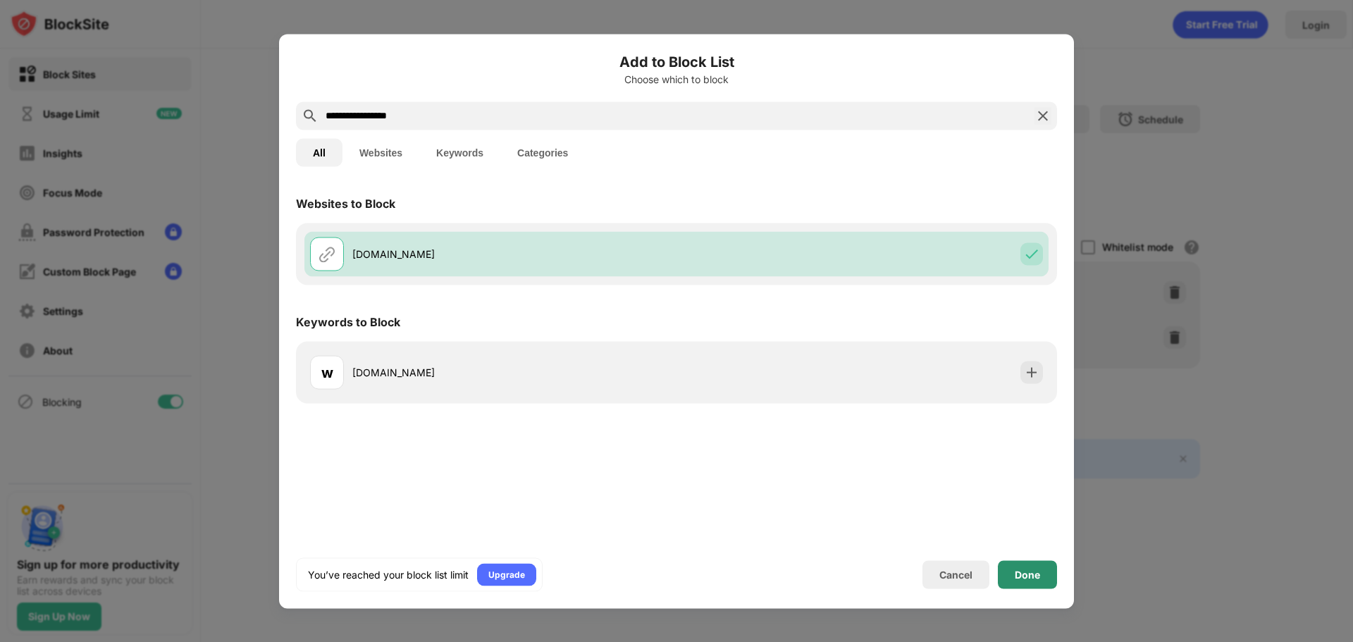
click at [1041, 570] on div "Done" at bounding box center [1027, 574] width 59 height 28
